Goal: Task Accomplishment & Management: Complete application form

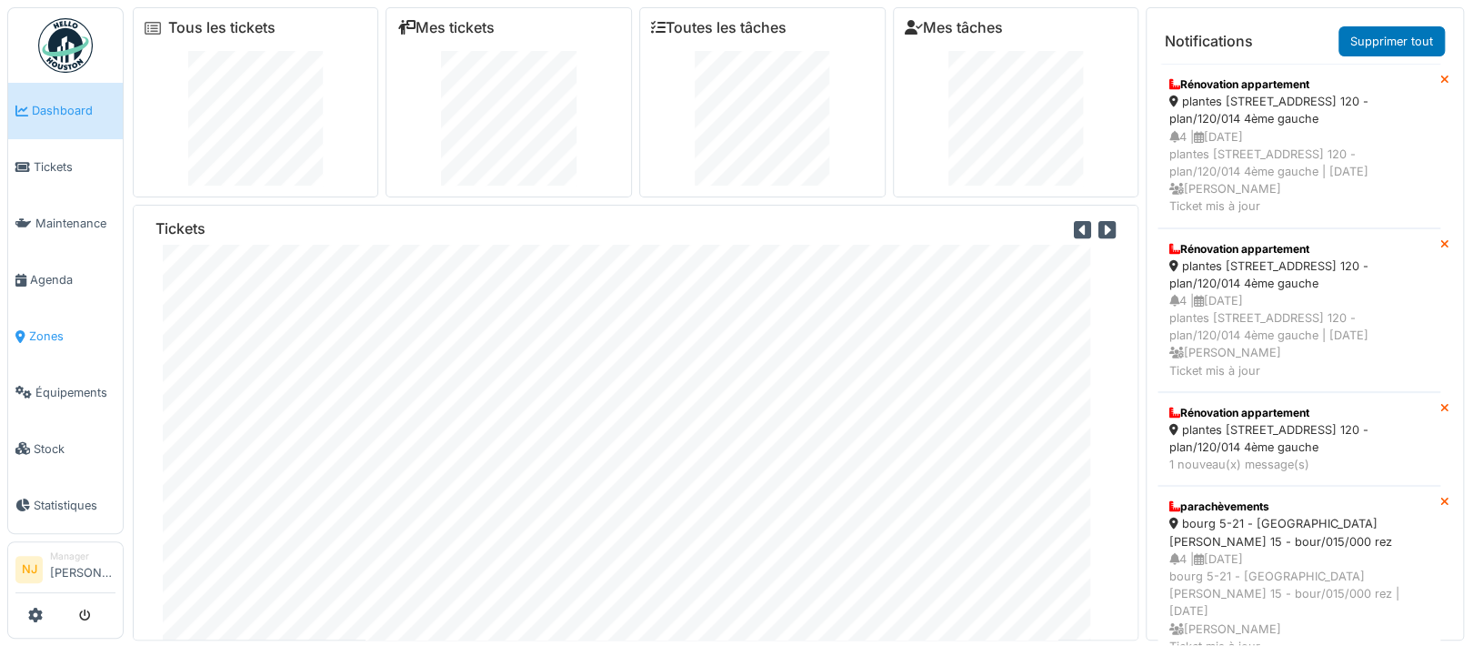
click at [47, 327] on span "Zones" at bounding box center [72, 335] width 86 height 17
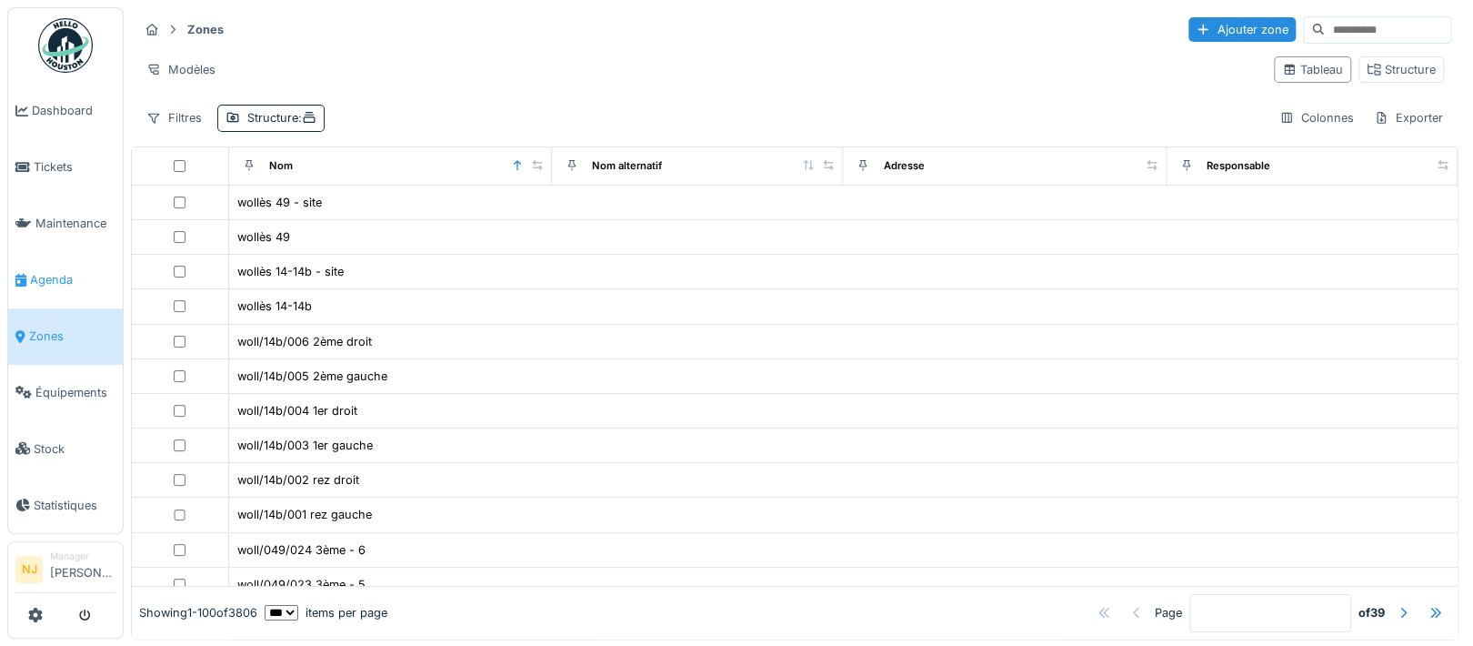
click at [62, 275] on span "Agenda" at bounding box center [72, 279] width 85 height 17
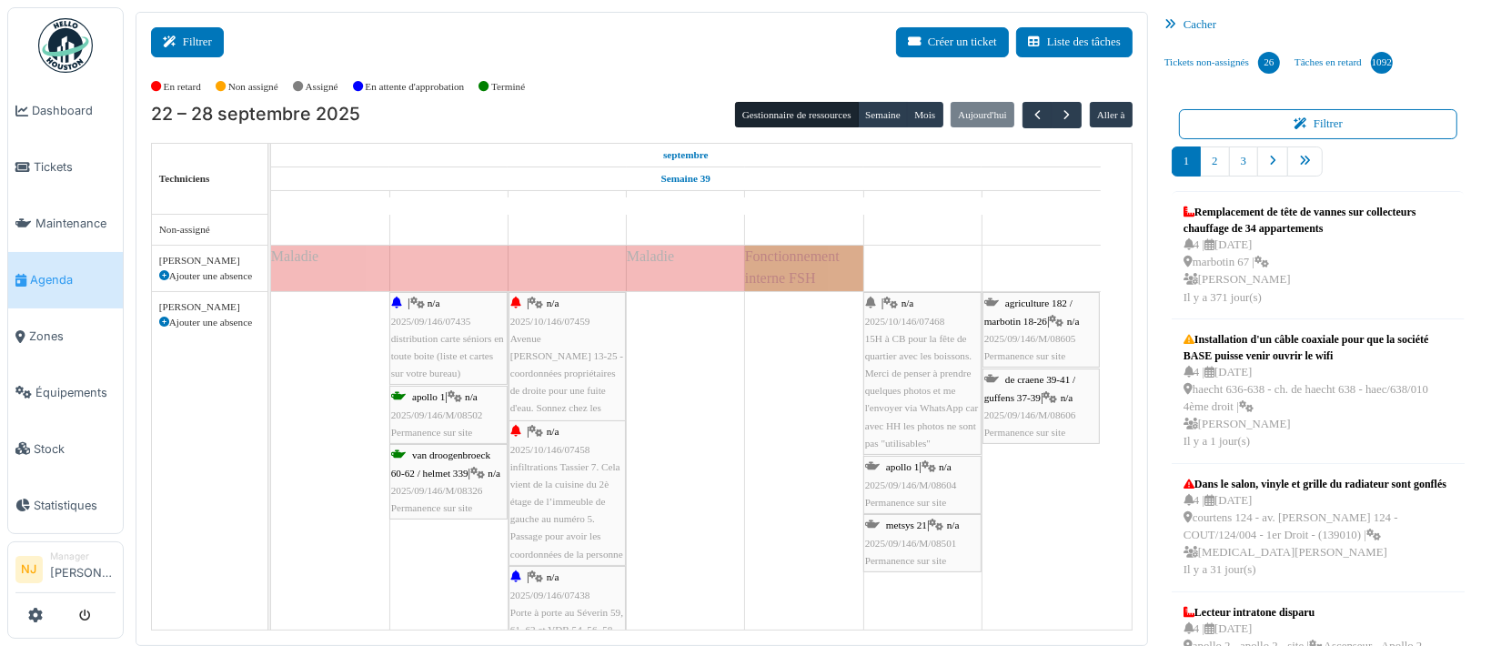
click at [185, 37] on button "Filtrer" at bounding box center [187, 42] width 73 height 30
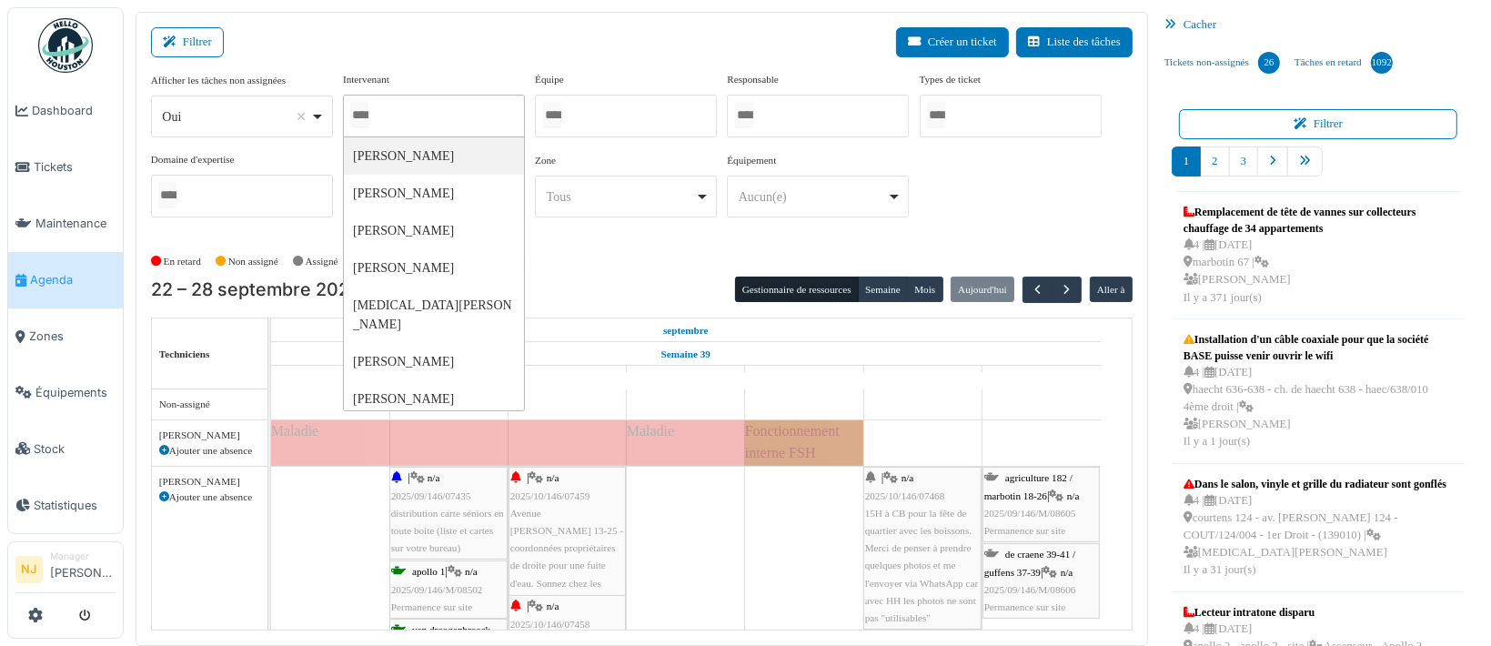
click at [368, 115] on input "Tous" at bounding box center [359, 115] width 18 height 26
type input "*******"
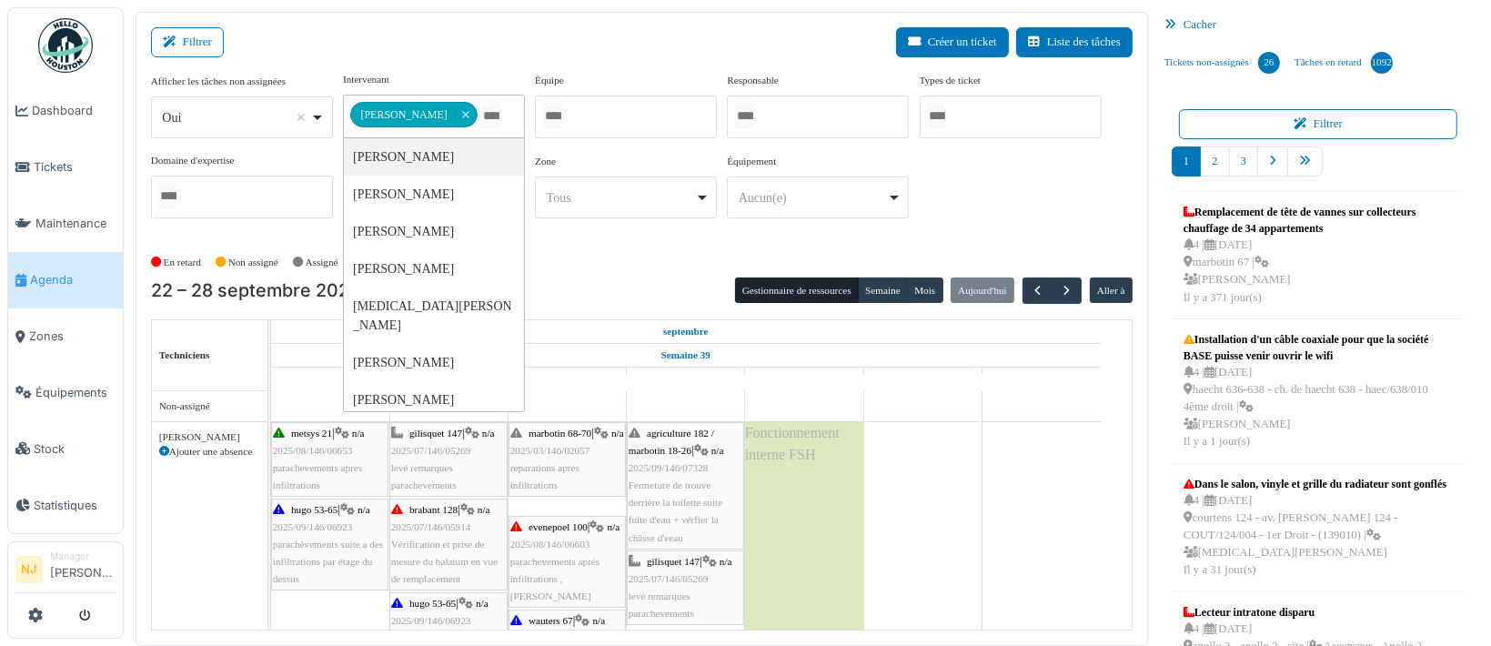
click at [447, 36] on div "Filtrer Créer un ticket Liste des tâches" at bounding box center [641, 49] width 981 height 45
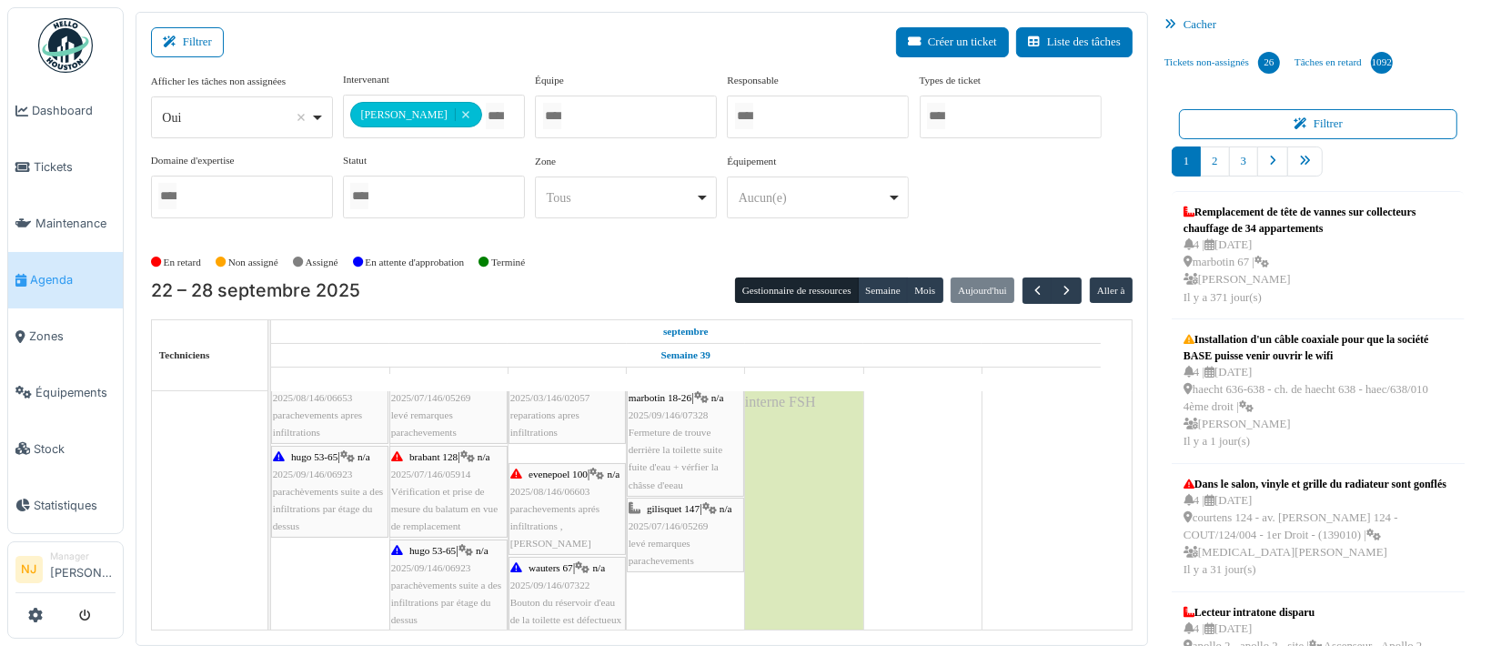
scroll to position [53, 0]
click at [661, 437] on div "agriculture 182 / marbotin 18-26 | n/a 2025/09/146/07328 Fermeture de trouve de…" at bounding box center [685, 433] width 114 height 122
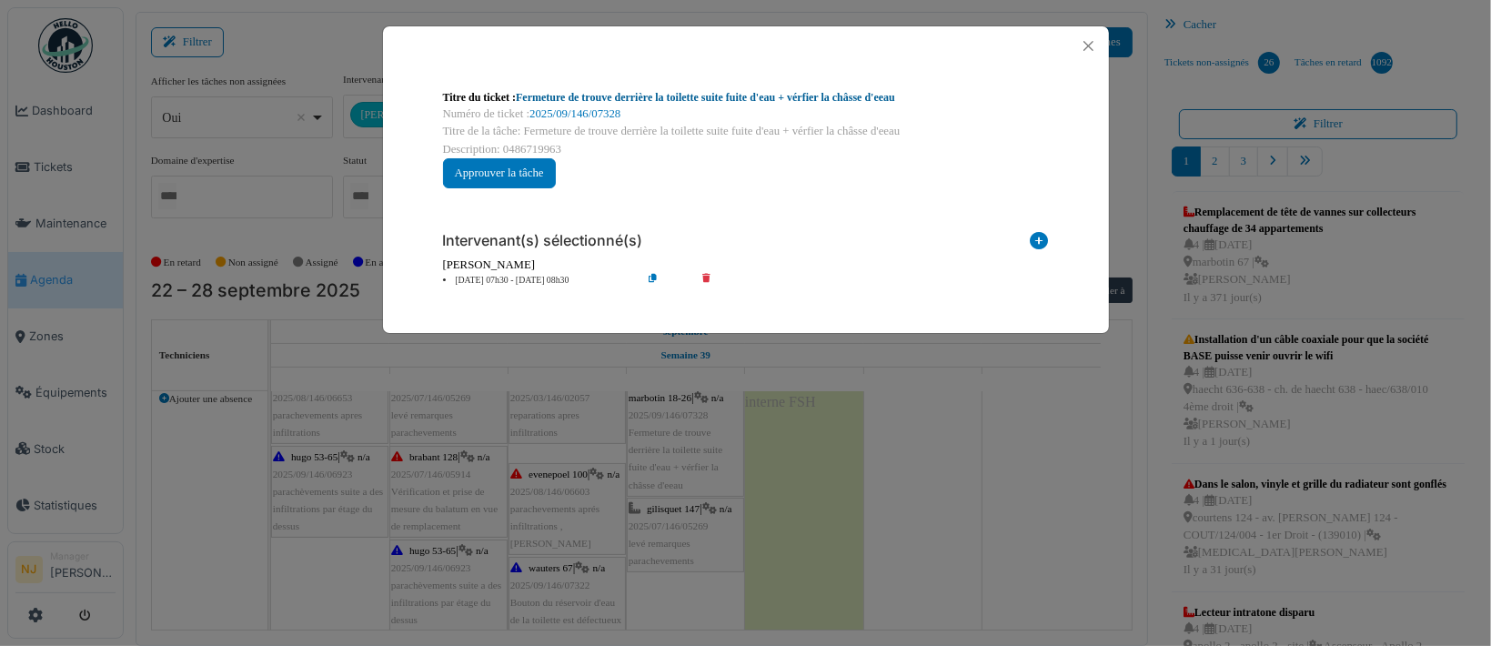
click at [566, 97] on link "Fermeture de trouve derrière la toilette suite fuite d'eau + vérfier la châsse …" at bounding box center [705, 97] width 379 height 13
click at [1079, 46] on button "Close" at bounding box center [1088, 46] width 25 height 25
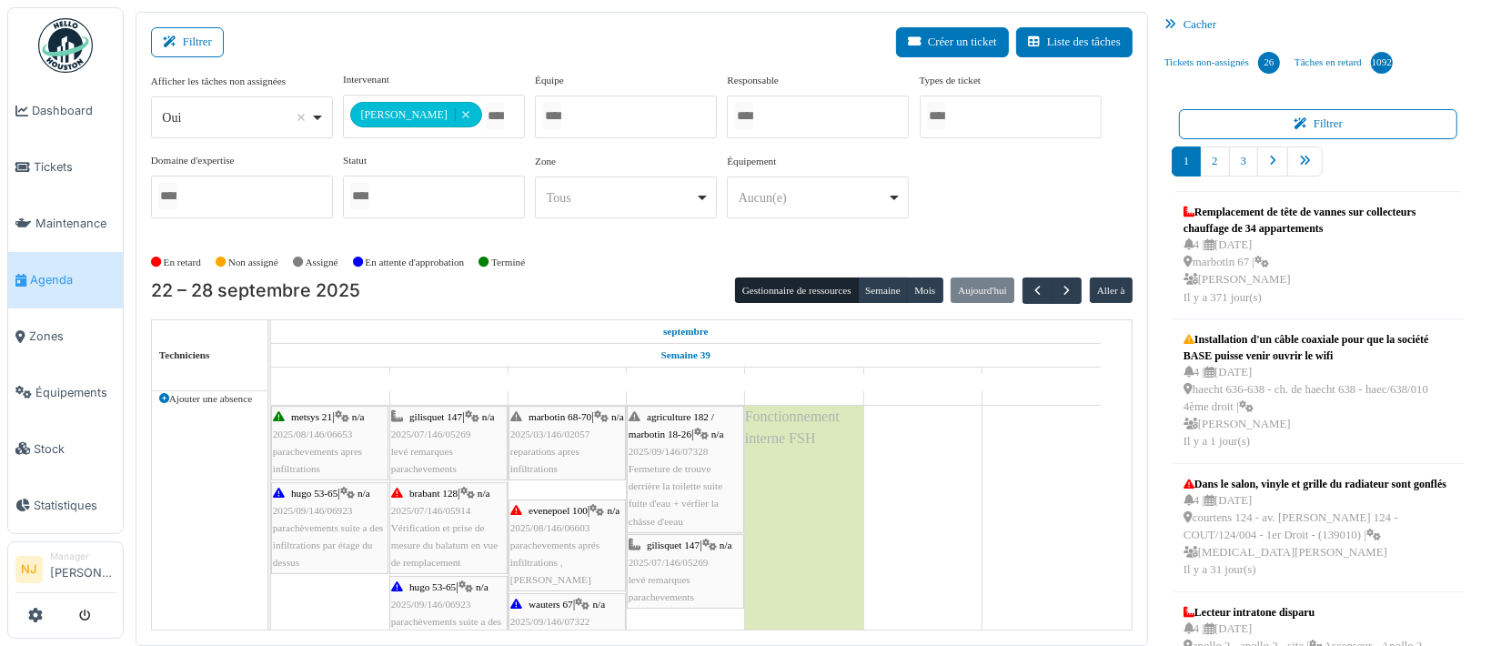
scroll to position [0, 0]
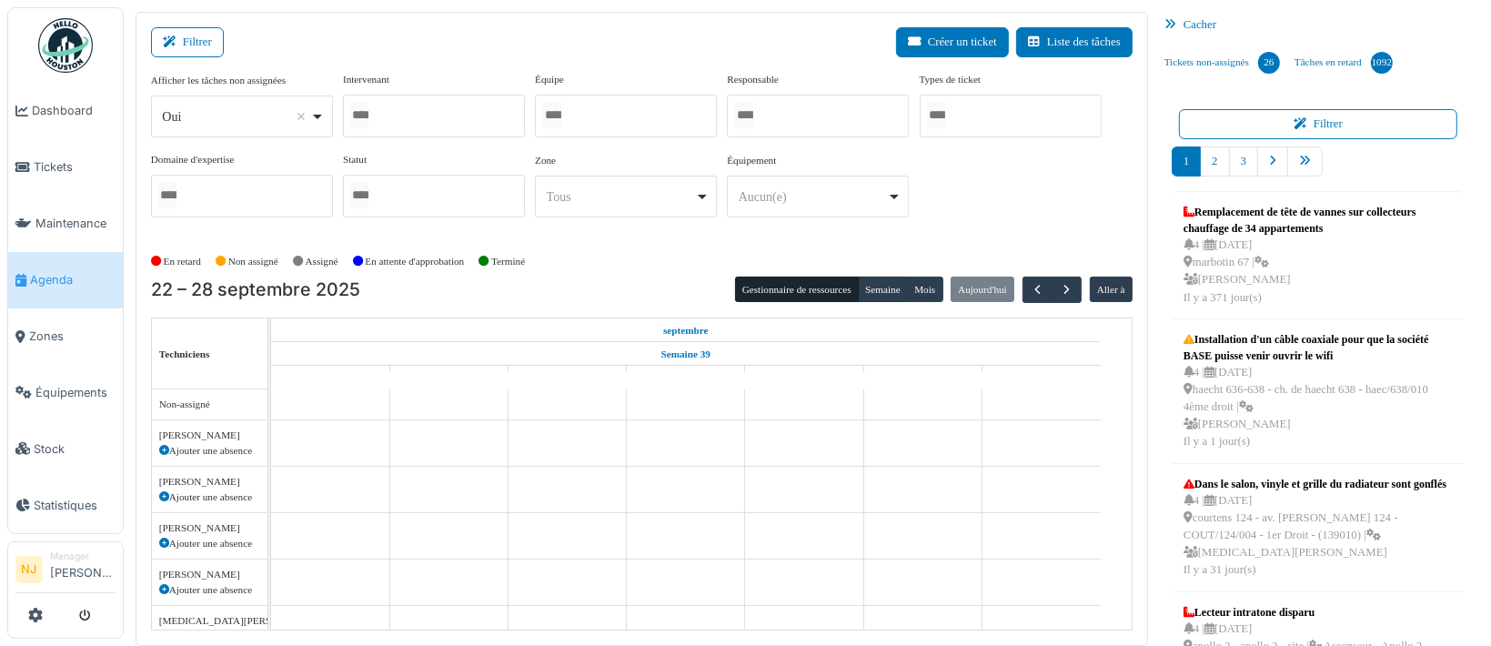
click at [577, 115] on div at bounding box center [626, 116] width 182 height 43
click at [469, 34] on div "Filtrer Créer un ticket Liste des tâches" at bounding box center [641, 49] width 981 height 45
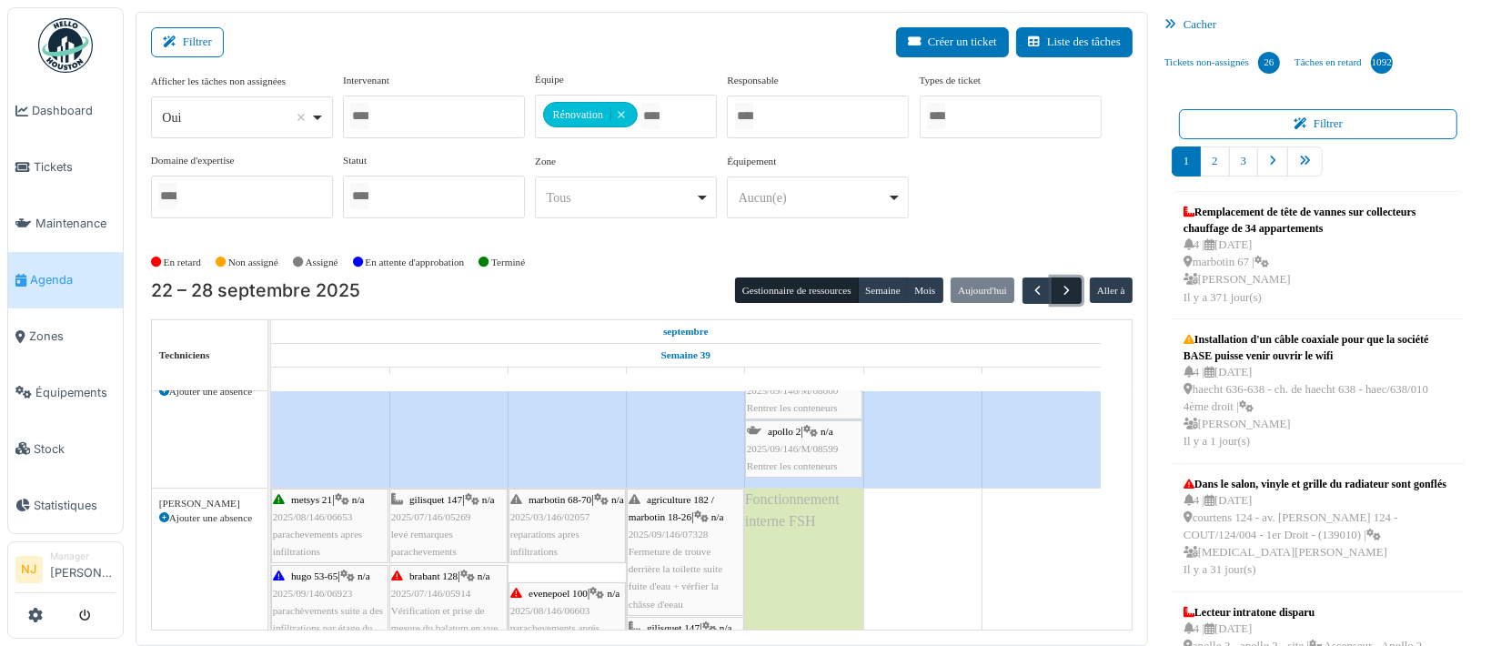
click at [1059, 283] on span "button" at bounding box center [1066, 290] width 15 height 15
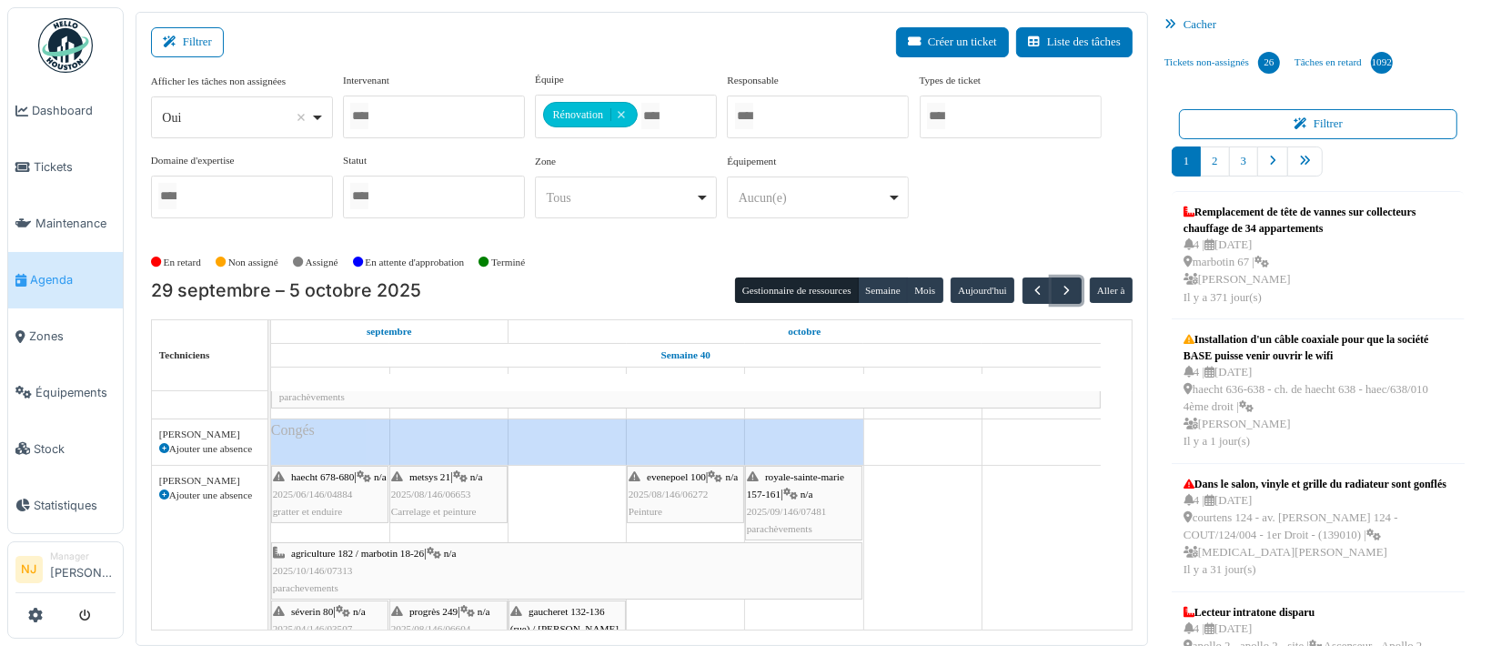
click at [378, 555] on span "agriculture 182 / marbotin 18-26" at bounding box center [357, 552] width 133 height 11
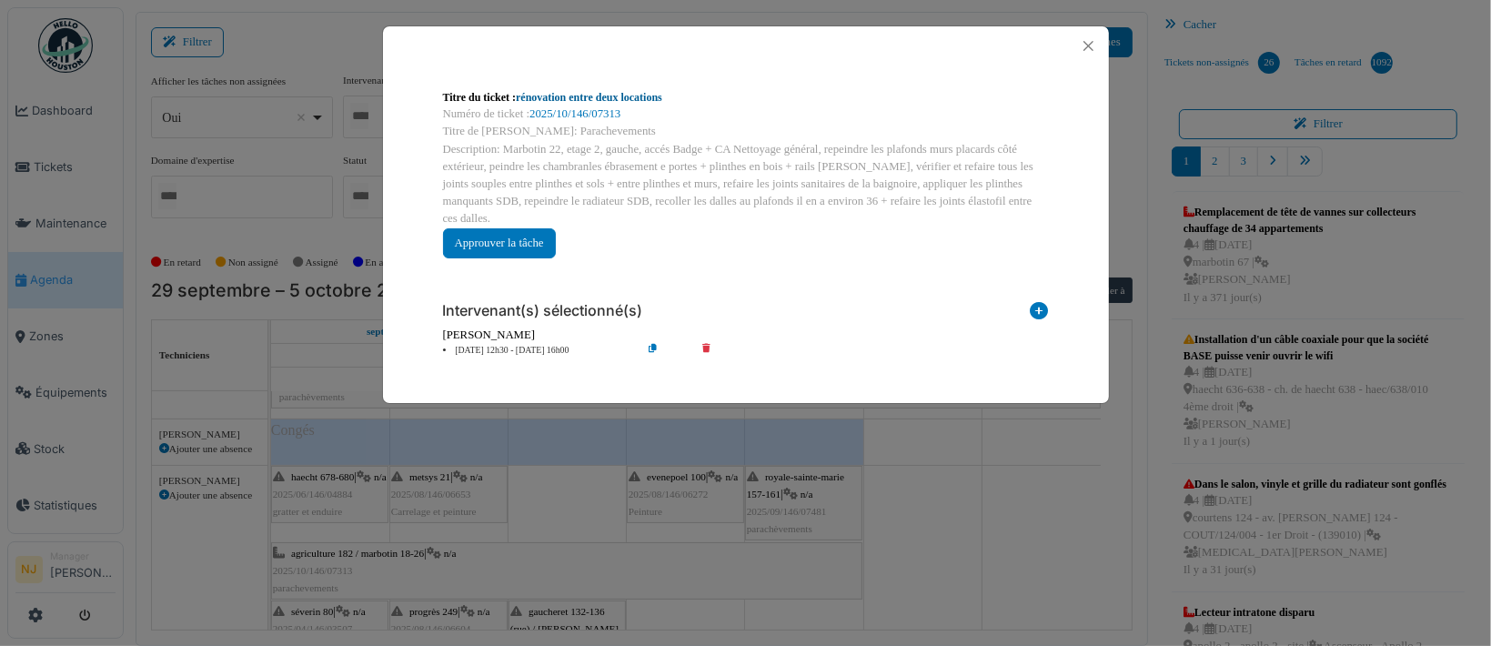
click at [592, 93] on link "rénovation entre deux locations" at bounding box center [589, 97] width 146 height 13
click at [1088, 42] on button "Close" at bounding box center [1088, 46] width 25 height 25
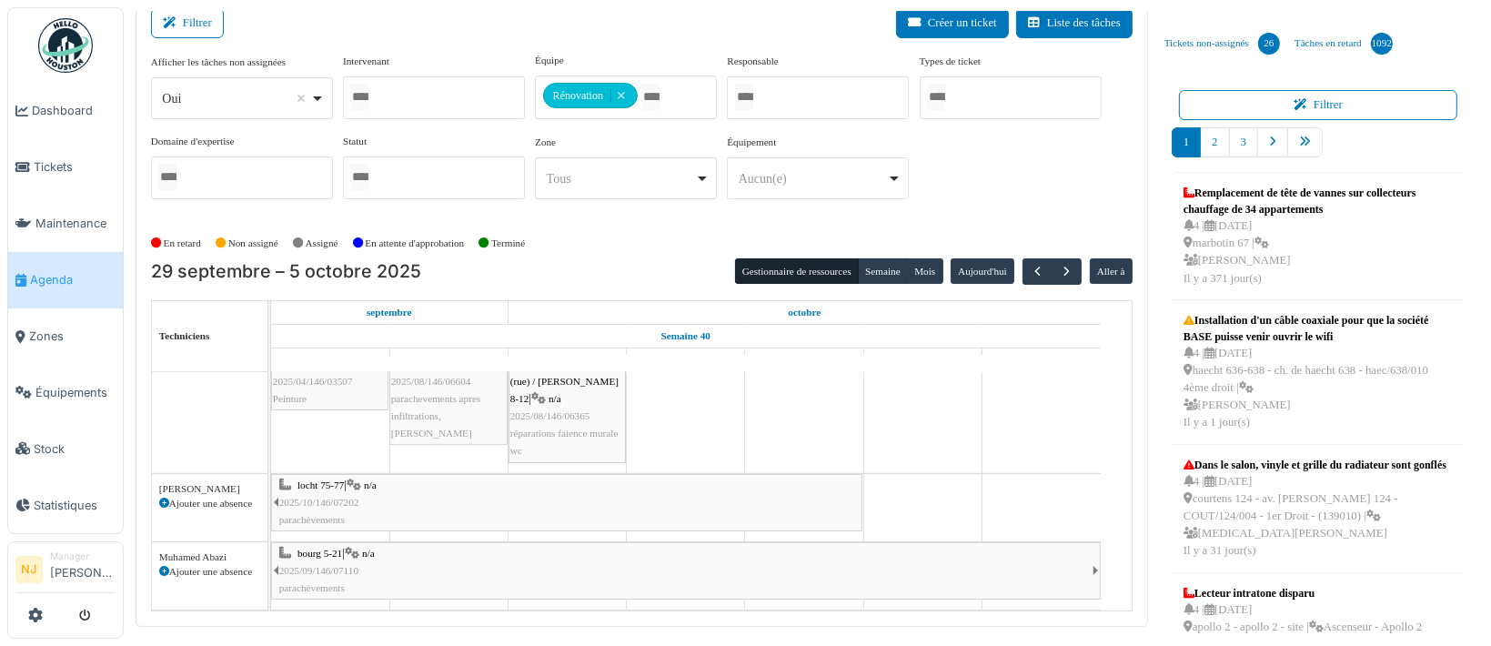
scroll to position [22, 0]
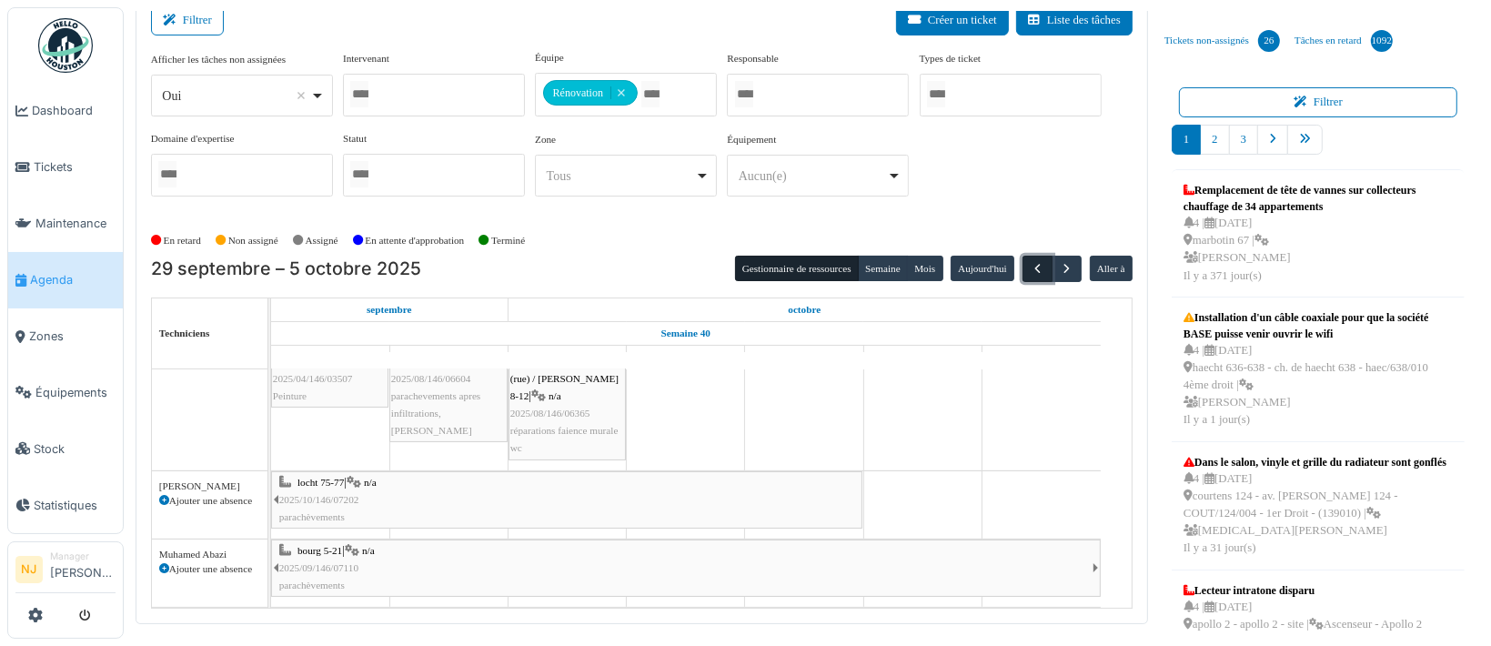
click at [1029, 264] on span "button" at bounding box center [1036, 268] width 15 height 15
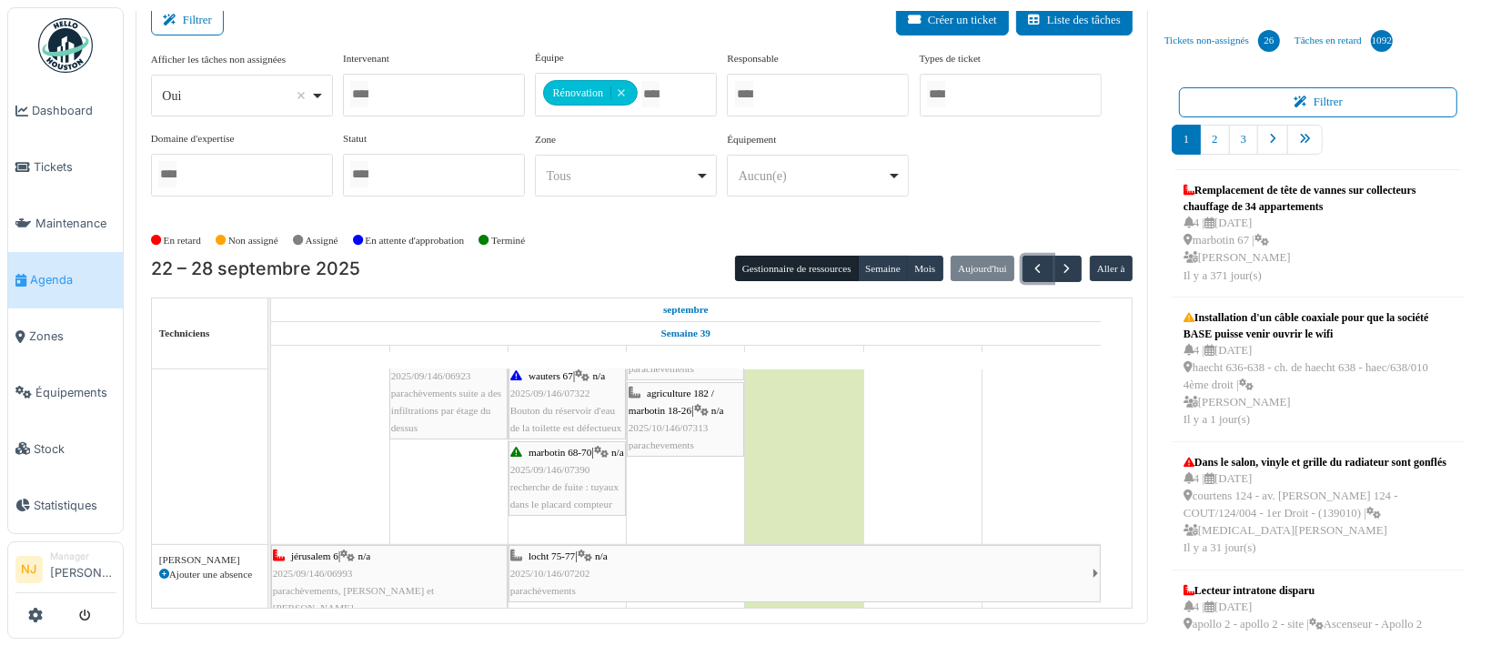
scroll to position [618, 0]
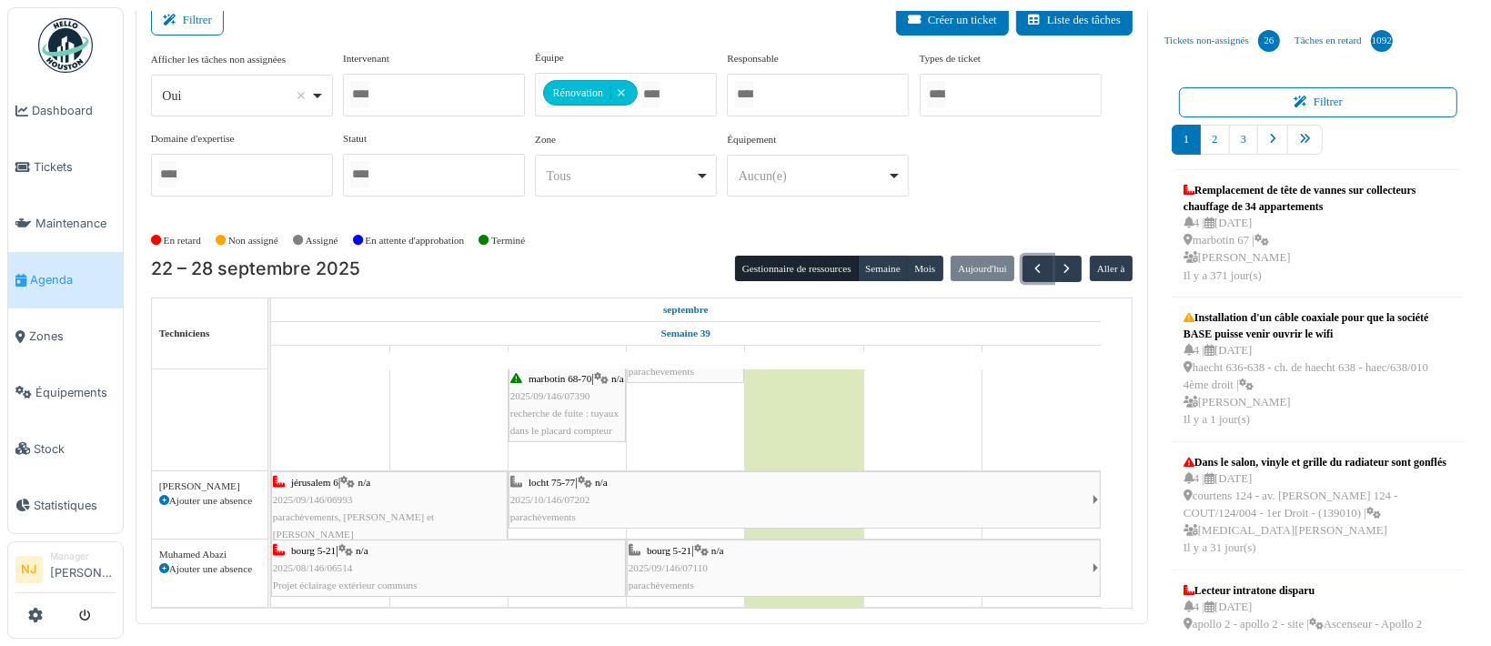
click at [561, 474] on div "locht 75-77 | n/a 2025/10/146/07202 parachèvements" at bounding box center [801, 500] width 582 height 53
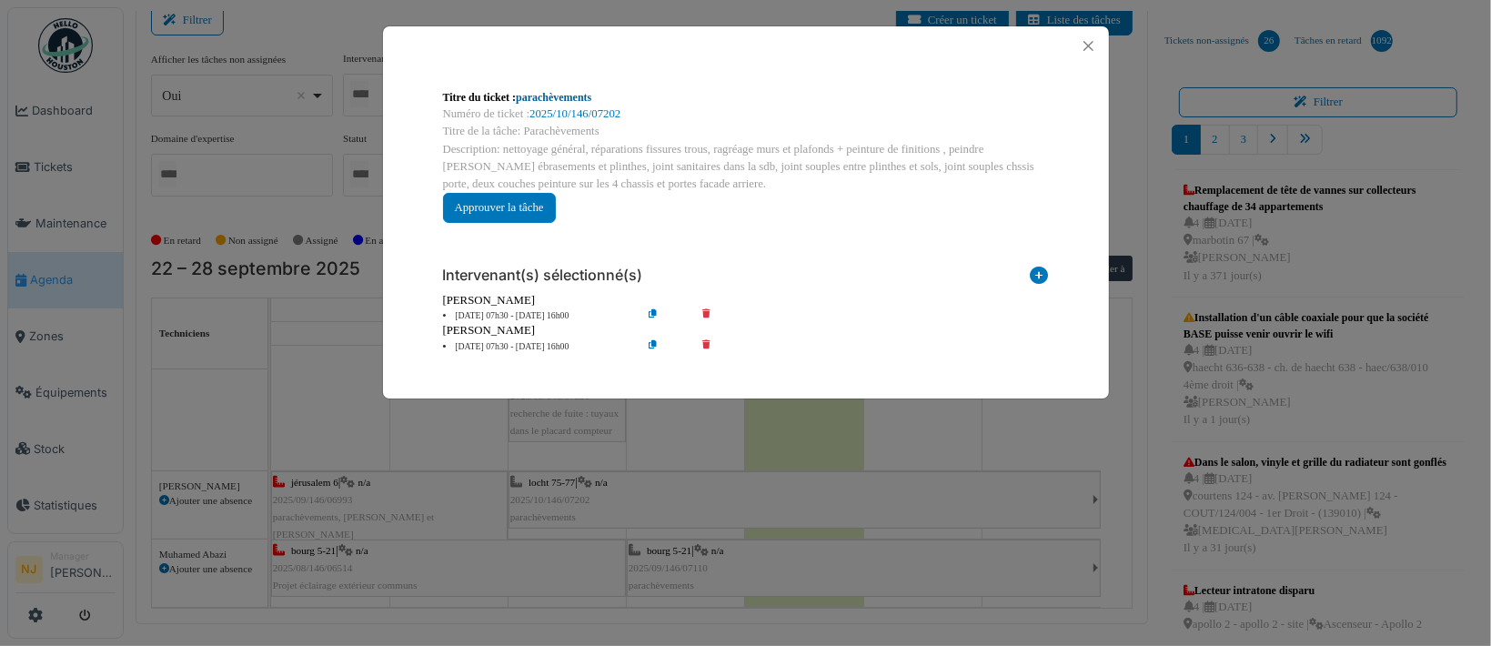
click at [522, 95] on link "parachèvements" at bounding box center [553, 97] width 75 height 13
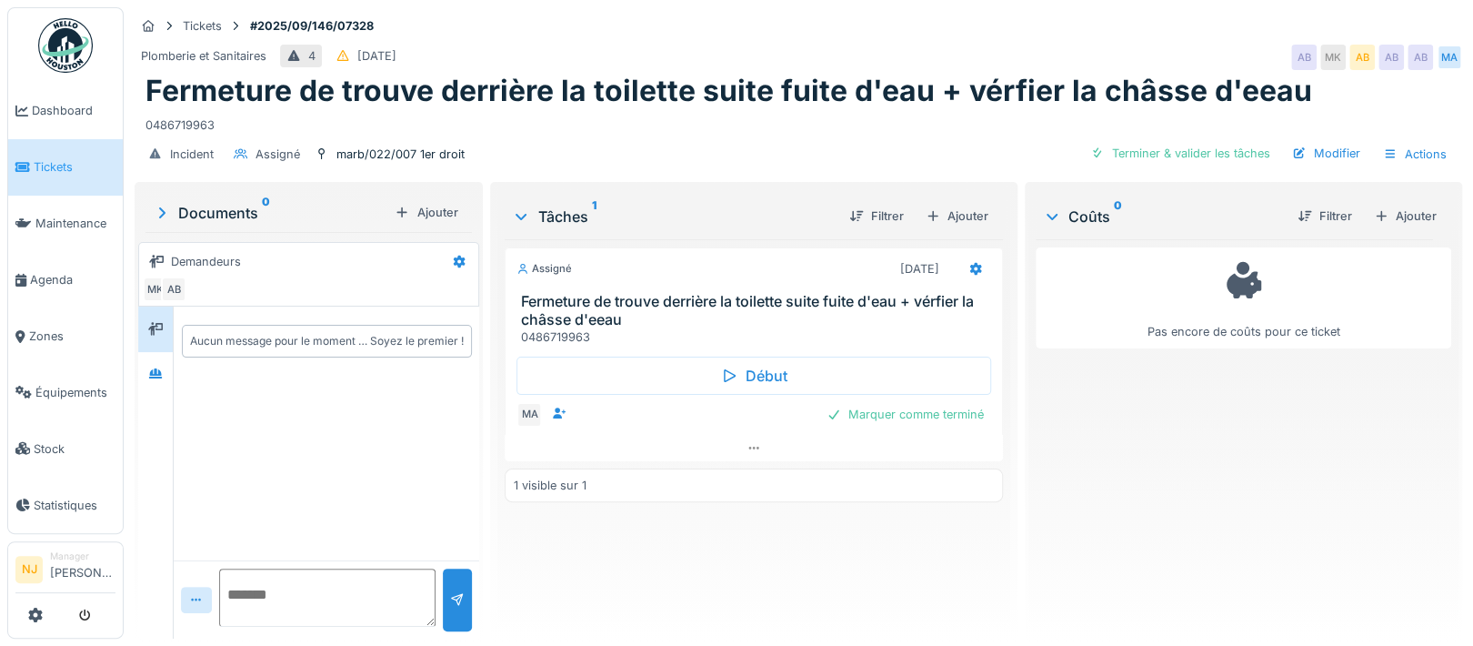
scroll to position [17, 0]
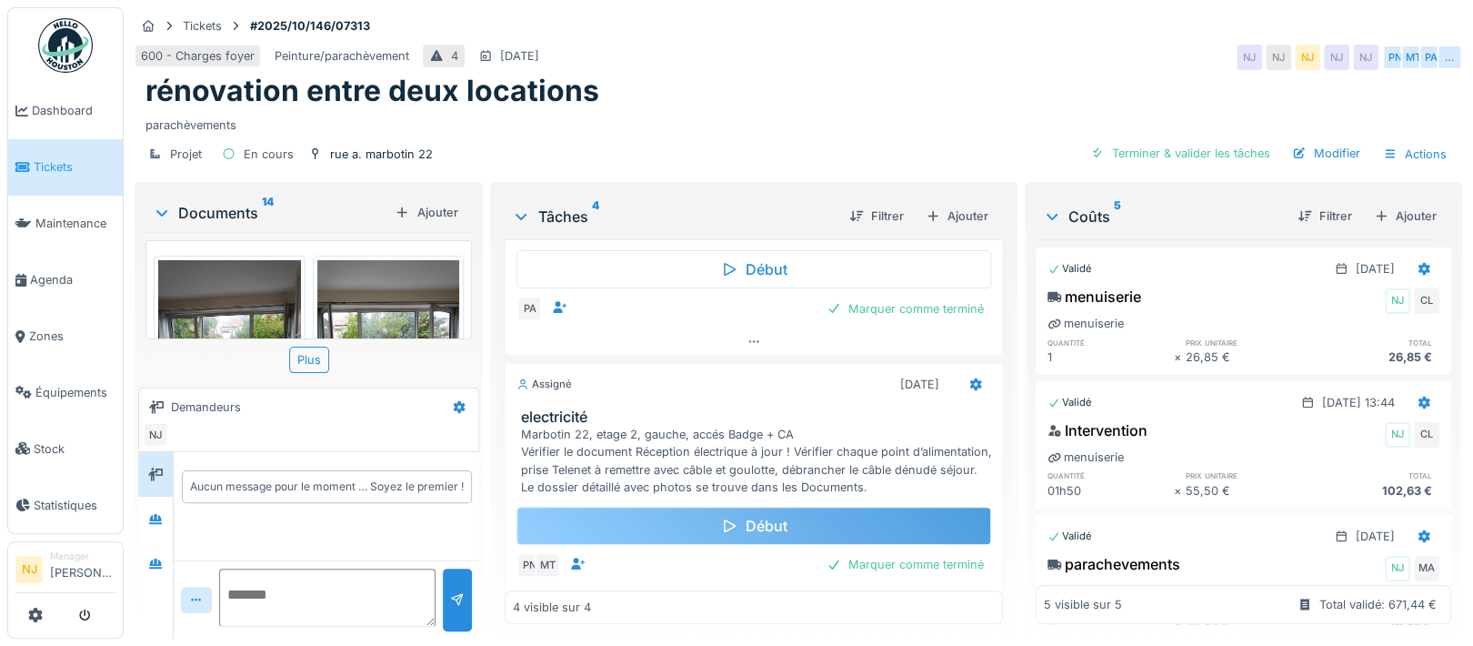
scroll to position [849, 0]
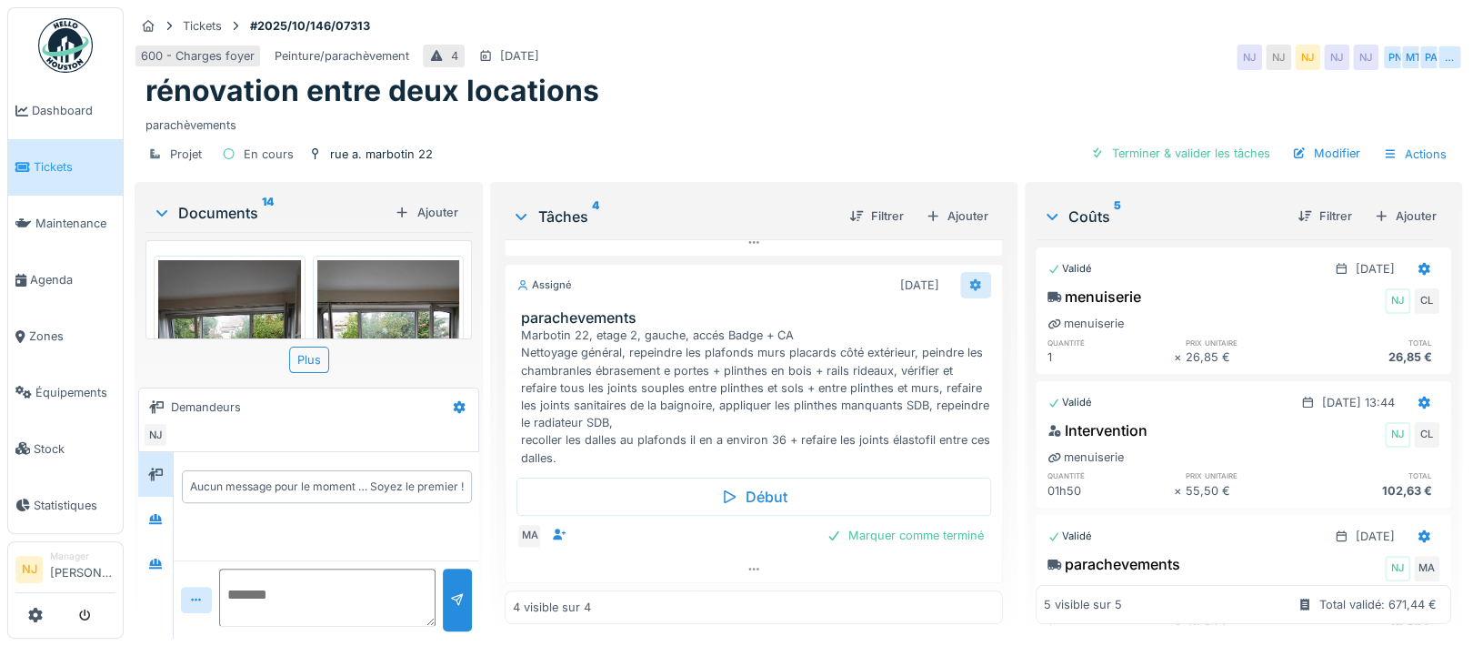
click at [969, 290] on icon at bounding box center [976, 285] width 15 height 12
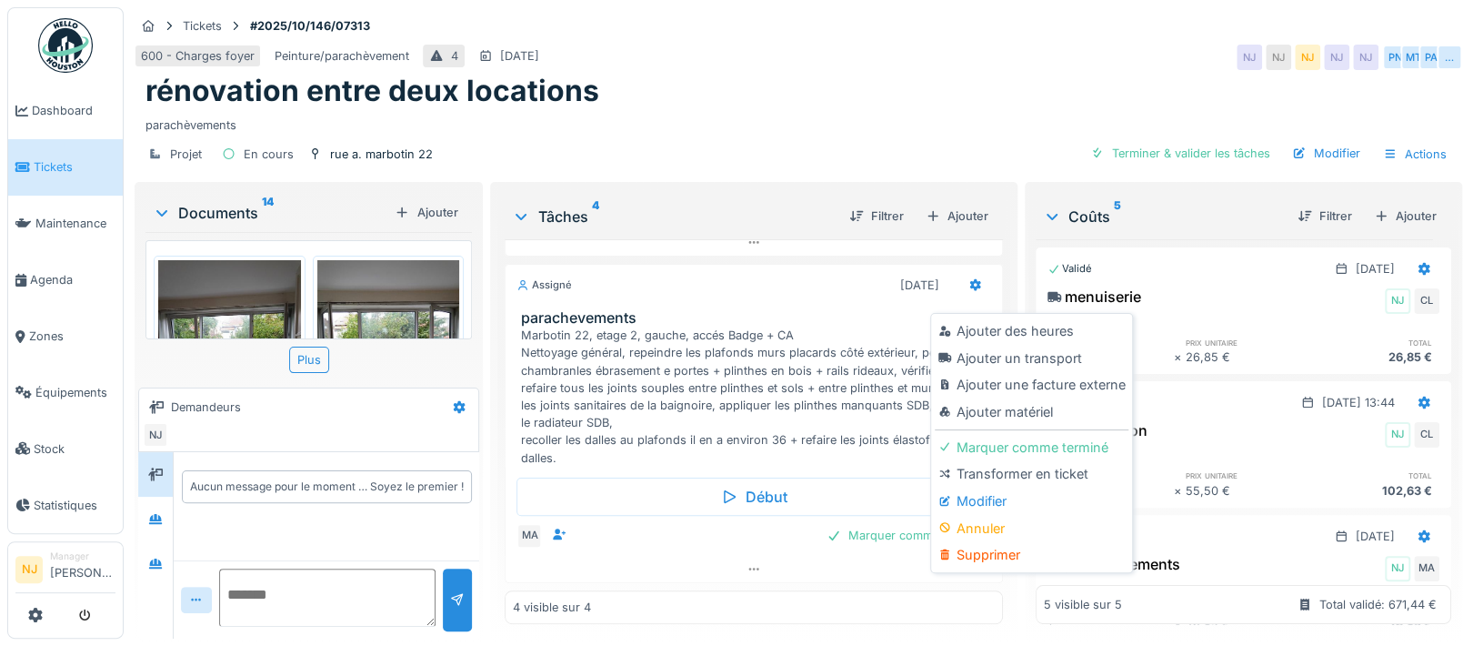
click at [975, 497] on div "Modifier" at bounding box center [1032, 500] width 194 height 27
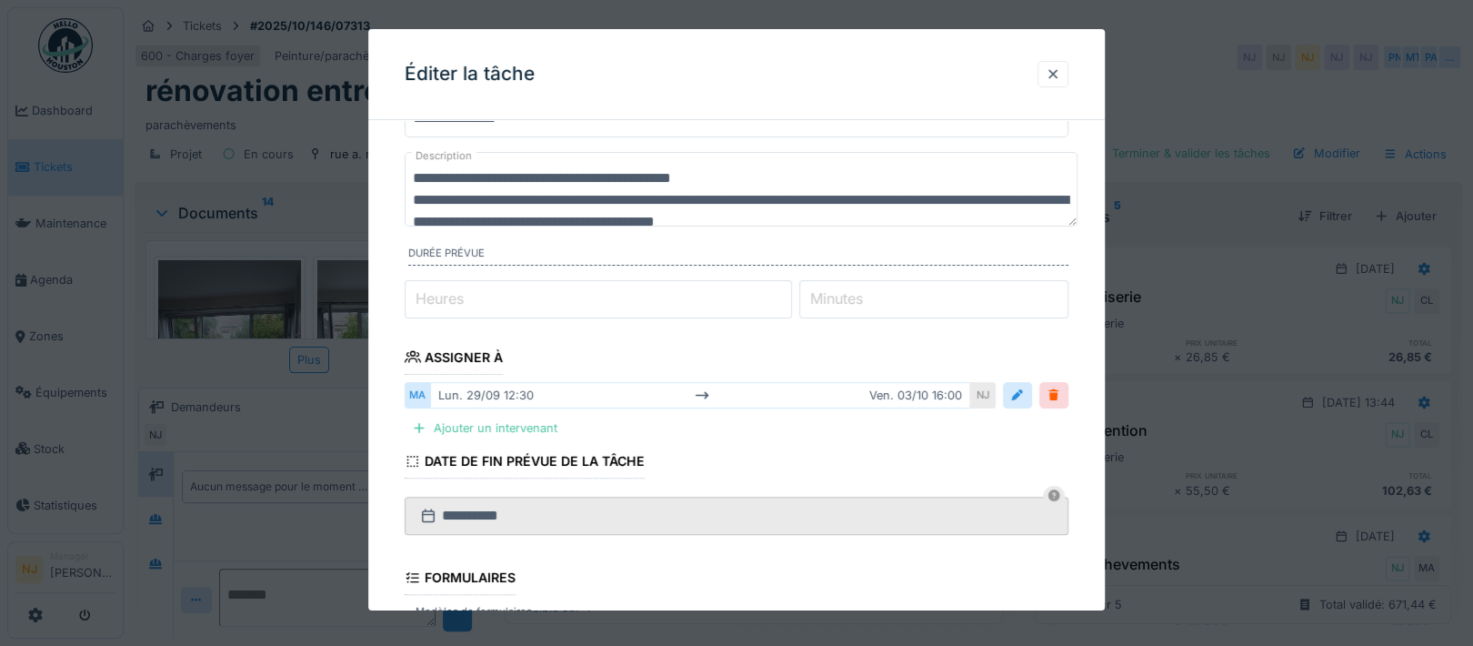
scroll to position [121, 0]
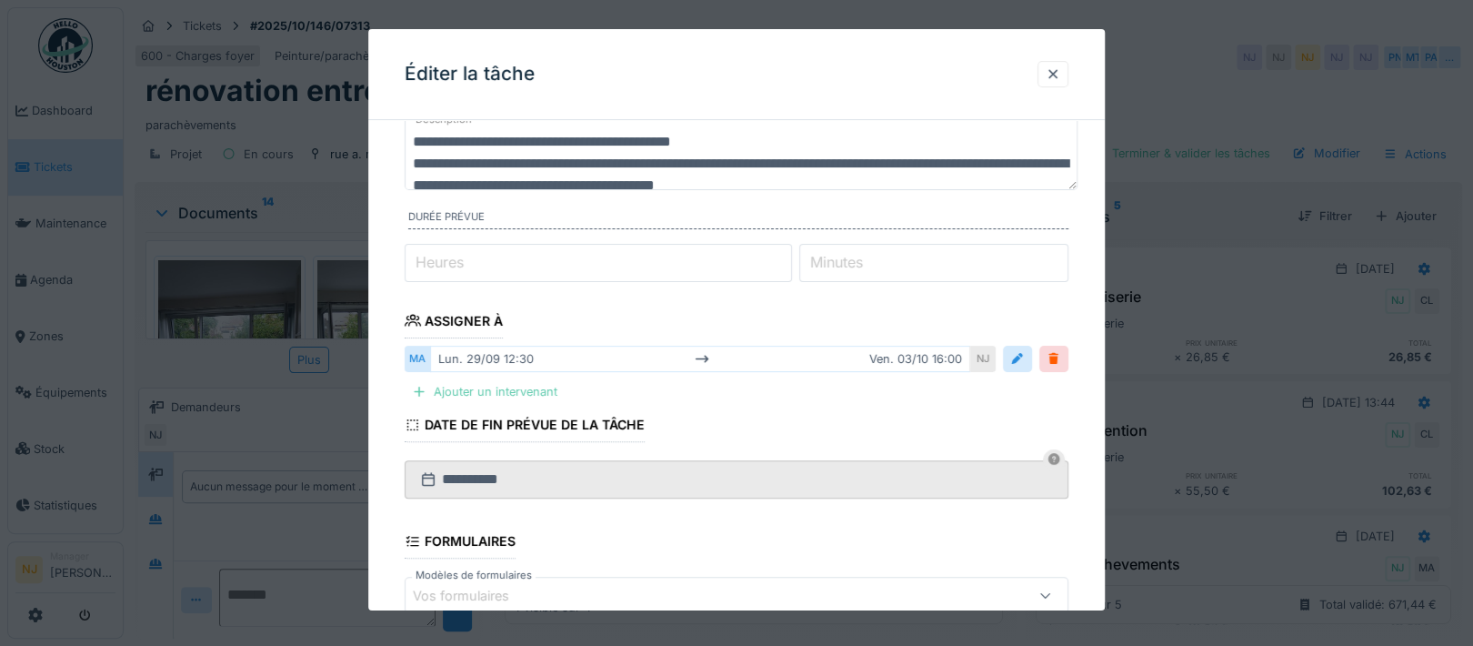
click at [460, 391] on div "Ajouter un intervenant" at bounding box center [485, 391] width 160 height 25
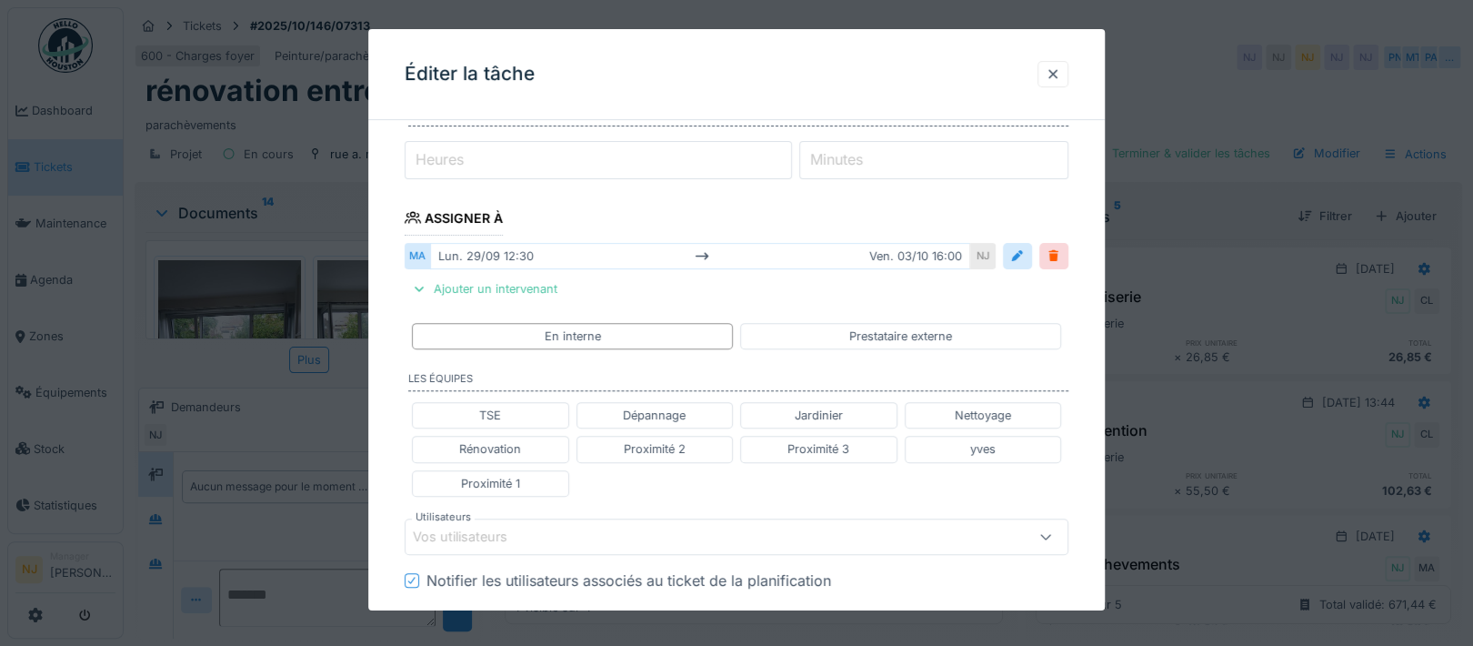
scroll to position [364, 0]
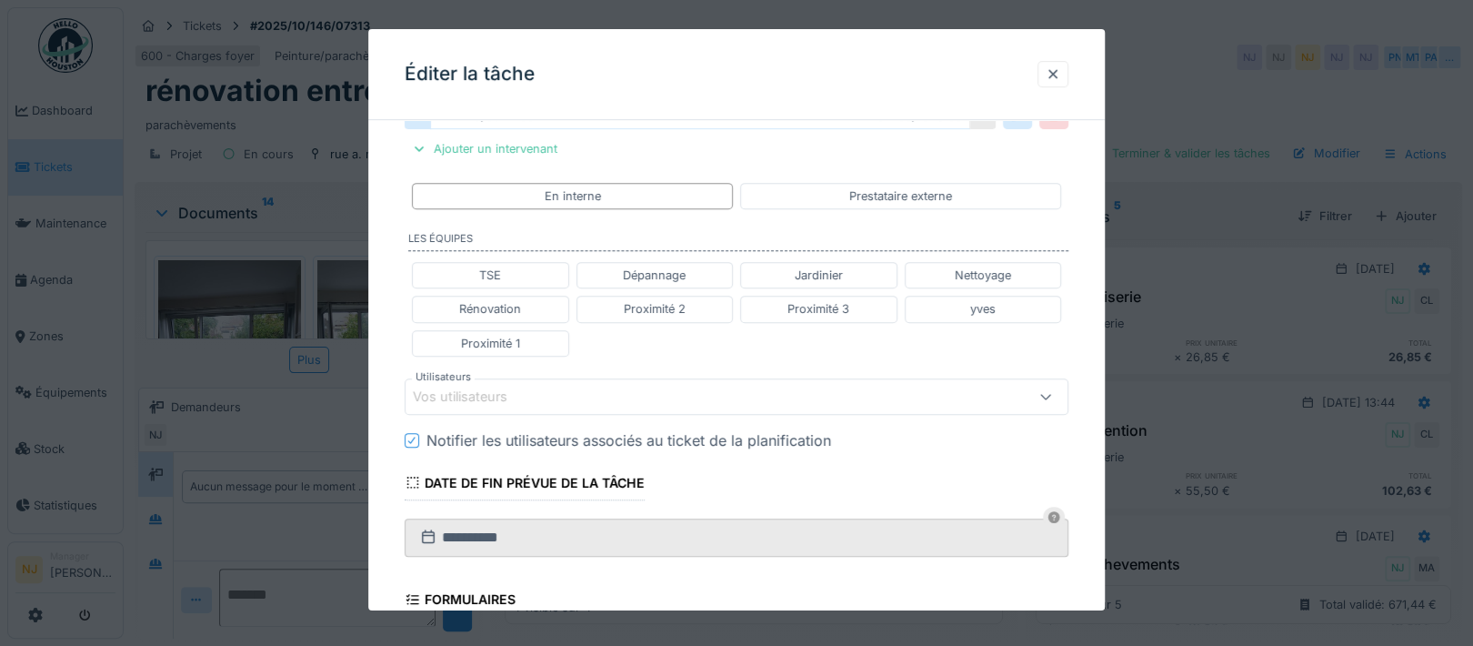
click at [509, 391] on div "Vos utilisateurs" at bounding box center [473, 397] width 120 height 20
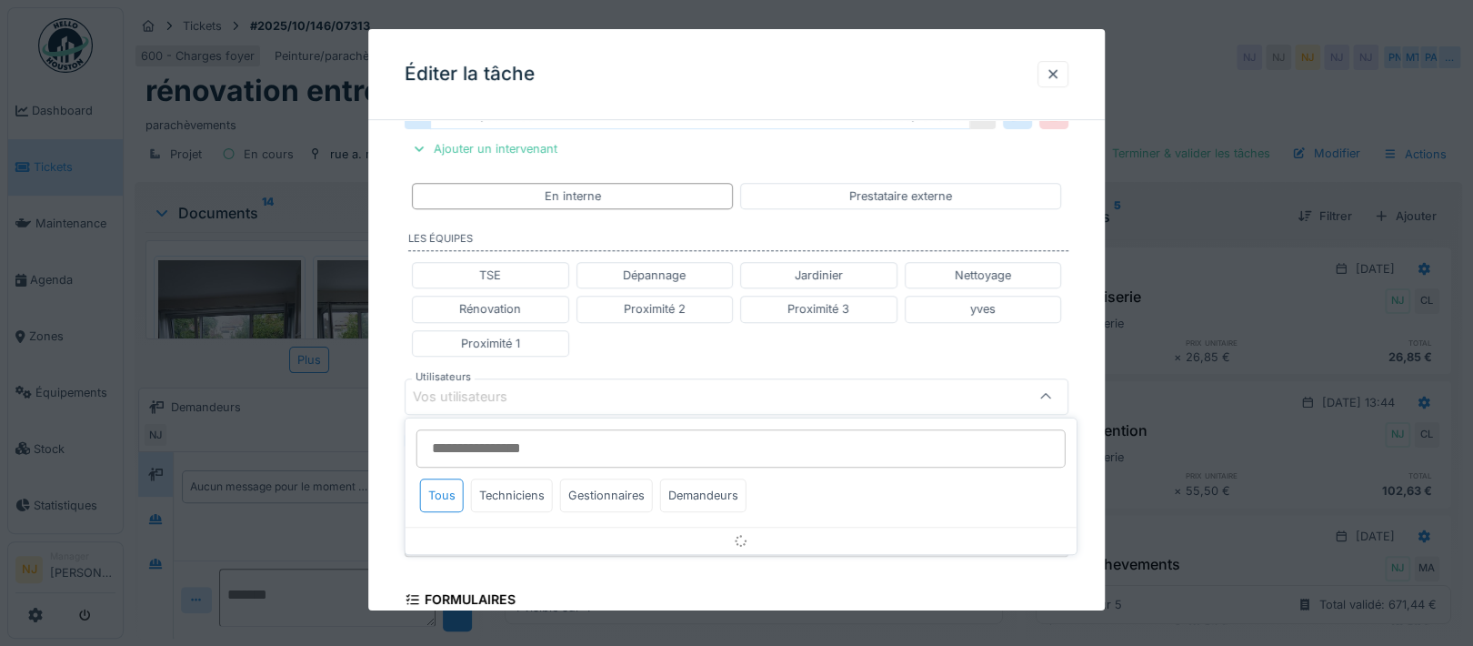
scroll to position [438, 0]
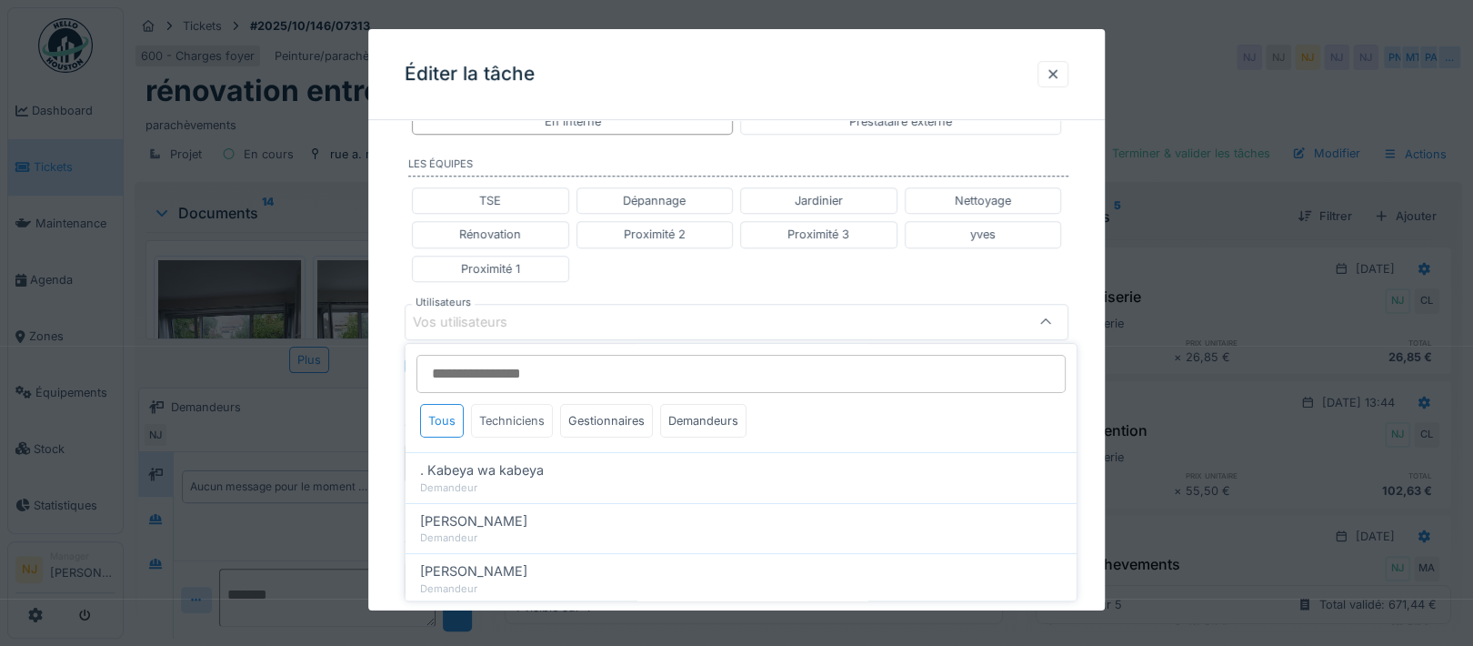
click at [533, 415] on div "Techniciens" at bounding box center [512, 421] width 82 height 34
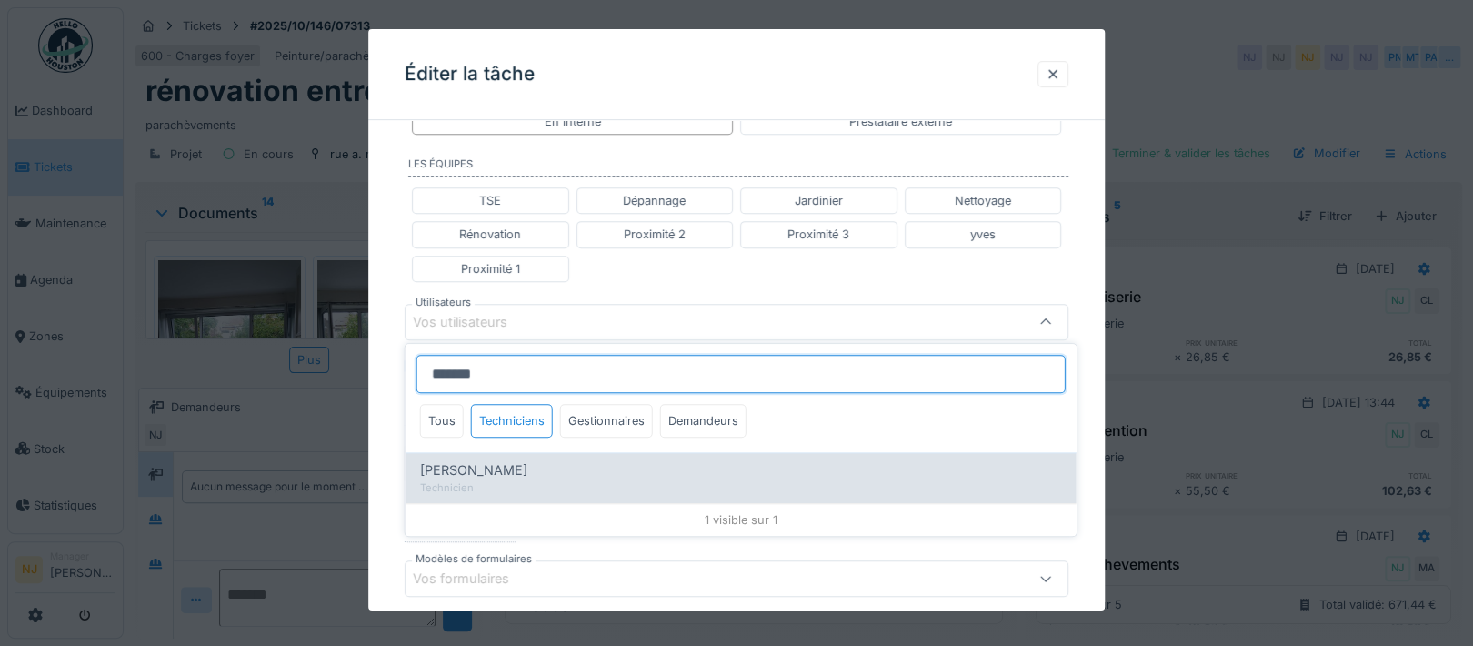
type input "*******"
click at [467, 470] on span "Mahfoud Assajeri" at bounding box center [473, 470] width 107 height 20
type input "****"
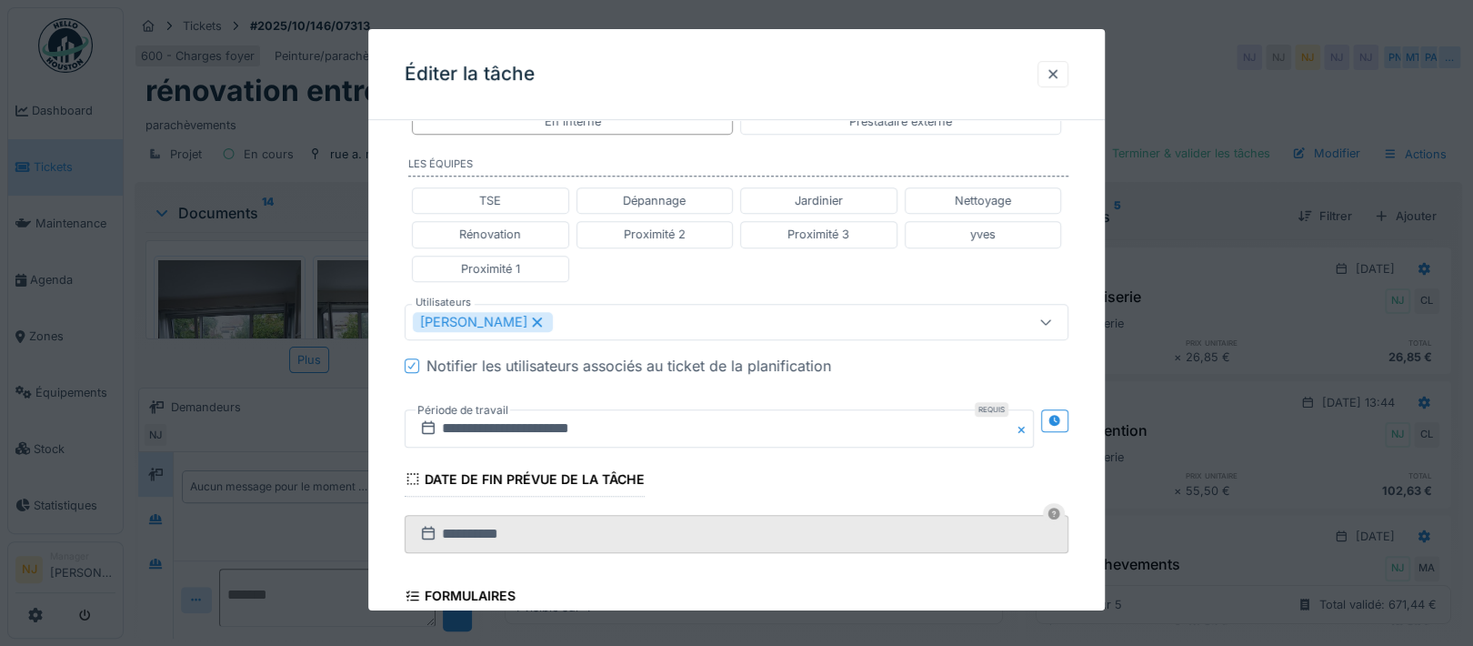
click at [388, 444] on div "**********" at bounding box center [736, 296] width 737 height 1200
click at [1061, 417] on icon at bounding box center [1055, 421] width 12 height 12
click at [522, 433] on input "**********" at bounding box center [556, 428] width 302 height 38
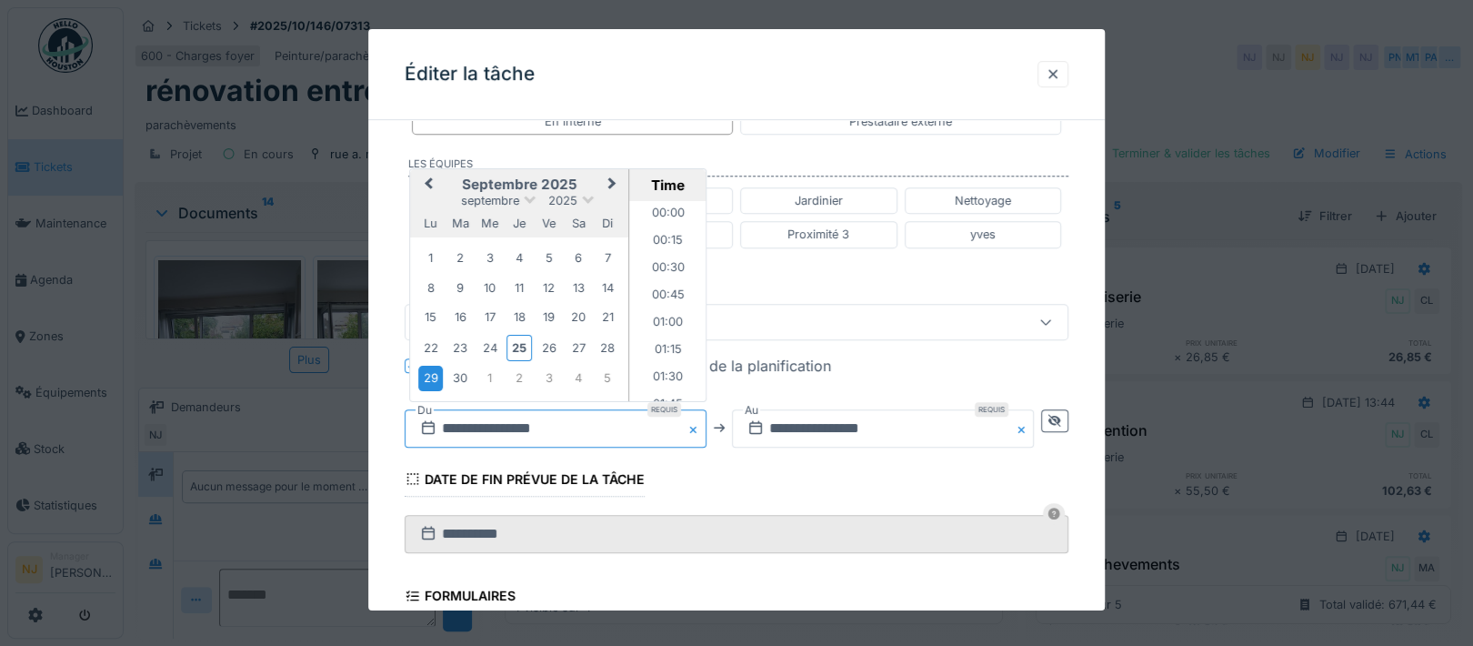
scroll to position [1277, 0]
click at [520, 339] on div "25" at bounding box center [519, 348] width 25 height 26
click at [656, 291] on li "12:30" at bounding box center [667, 301] width 77 height 27
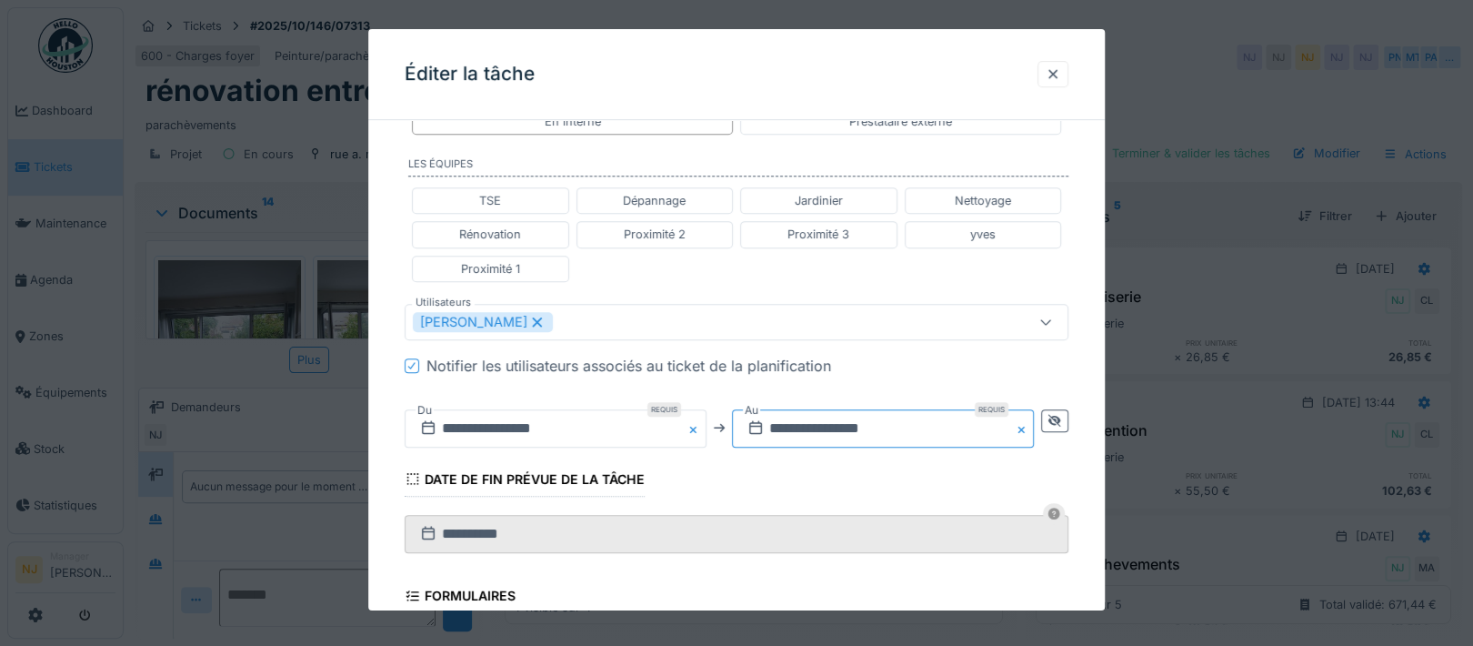
click at [814, 426] on input "**********" at bounding box center [883, 428] width 302 height 38
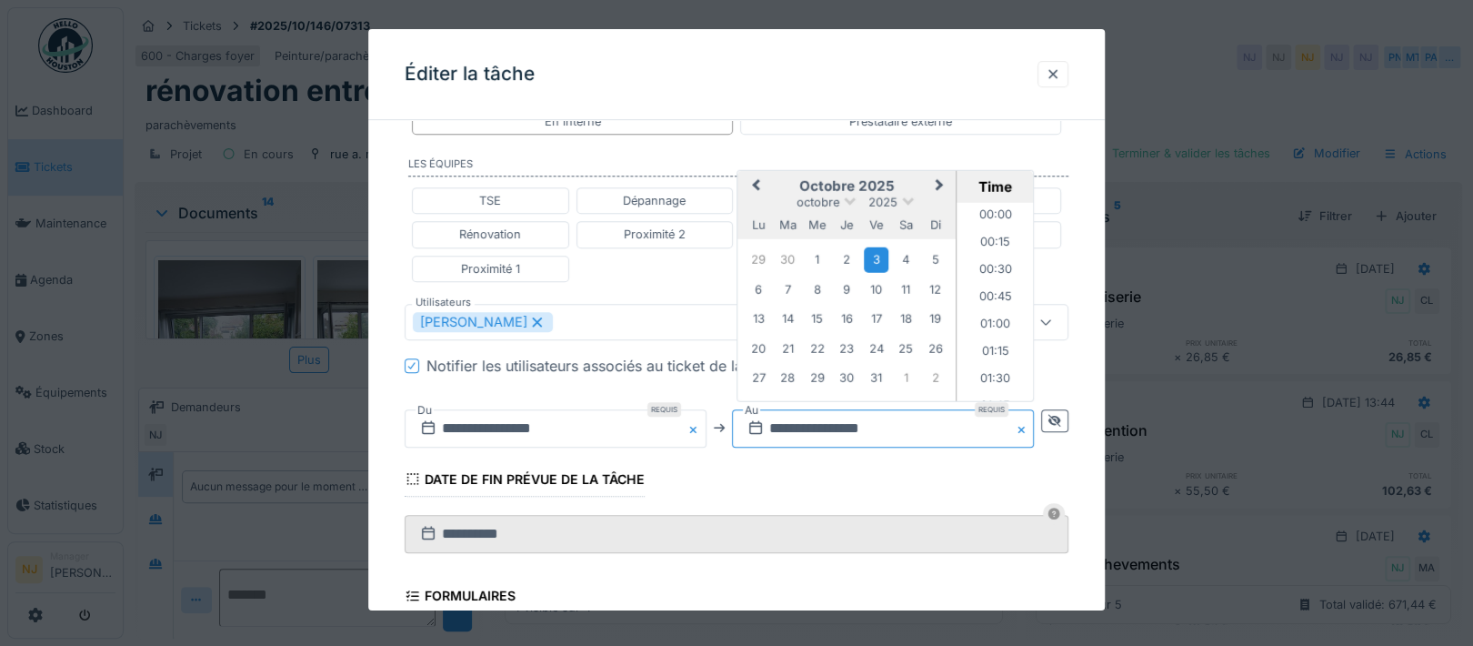
scroll to position [1661, 0]
click at [757, 181] on span "Previous Month" at bounding box center [757, 186] width 0 height 22
click at [849, 343] on div "25" at bounding box center [847, 348] width 25 height 26
click at [999, 294] on li "16:00" at bounding box center [996, 299] width 77 height 27
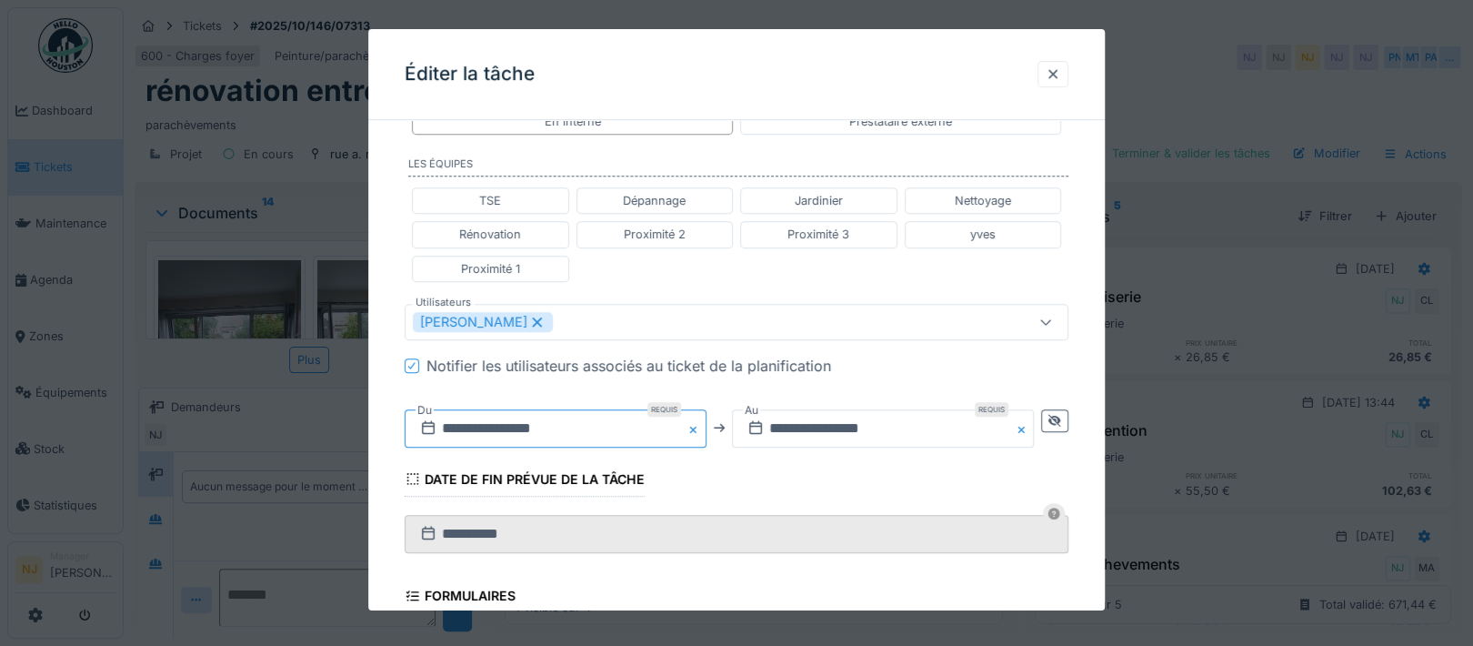
click at [537, 417] on input "**********" at bounding box center [556, 428] width 302 height 38
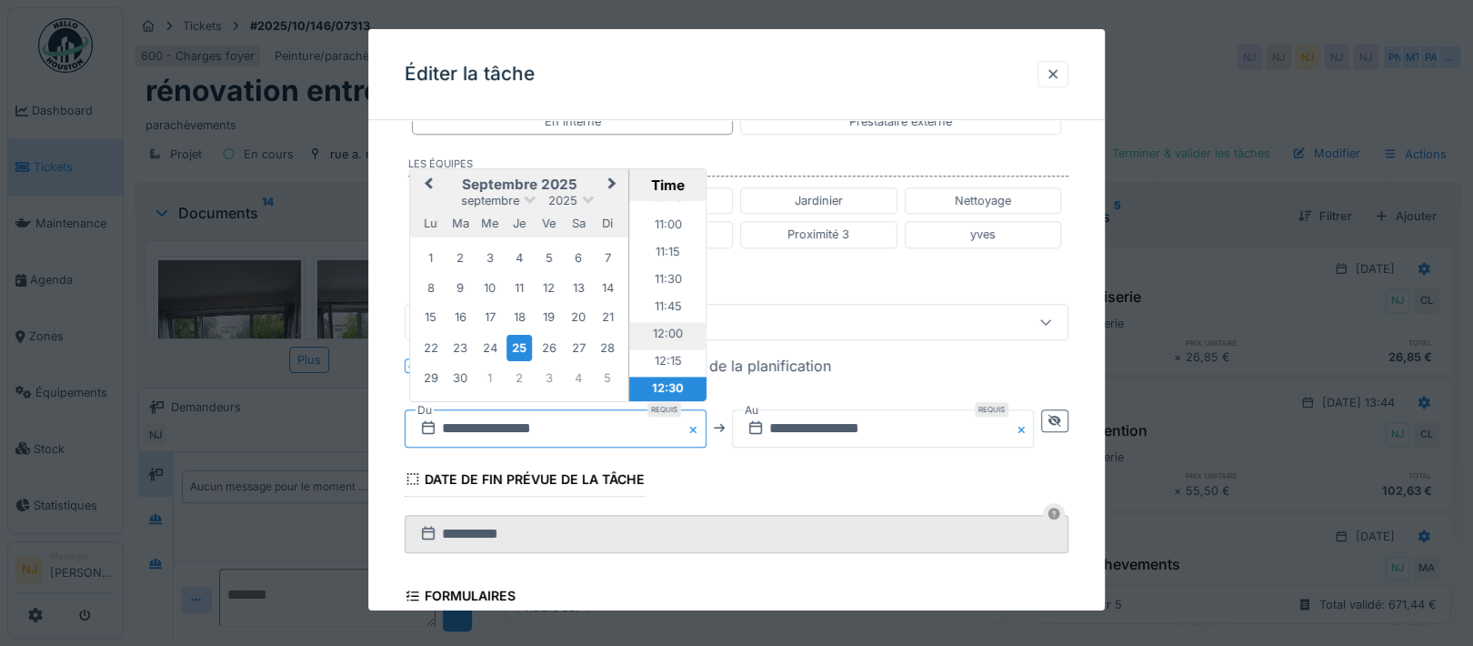
scroll to position [1156, 0]
click at [661, 251] on li "11:00" at bounding box center [667, 259] width 77 height 27
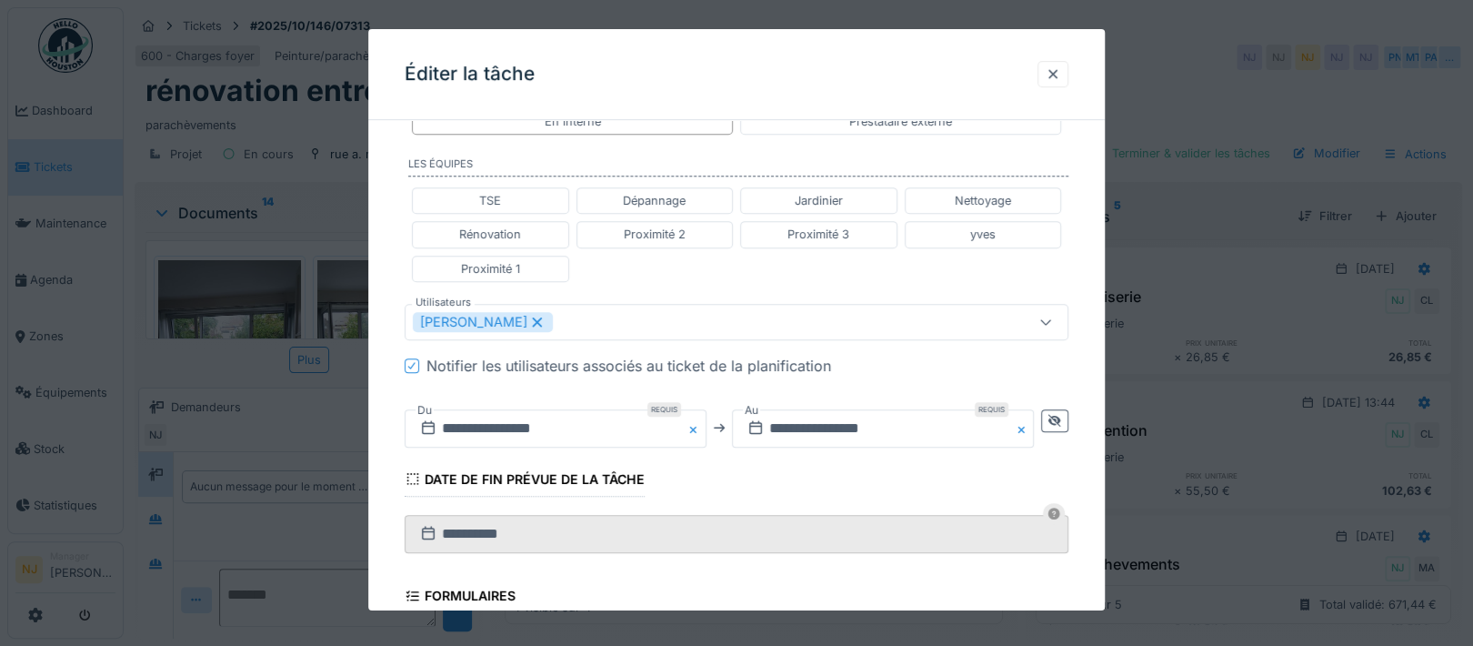
scroll to position [720, 0]
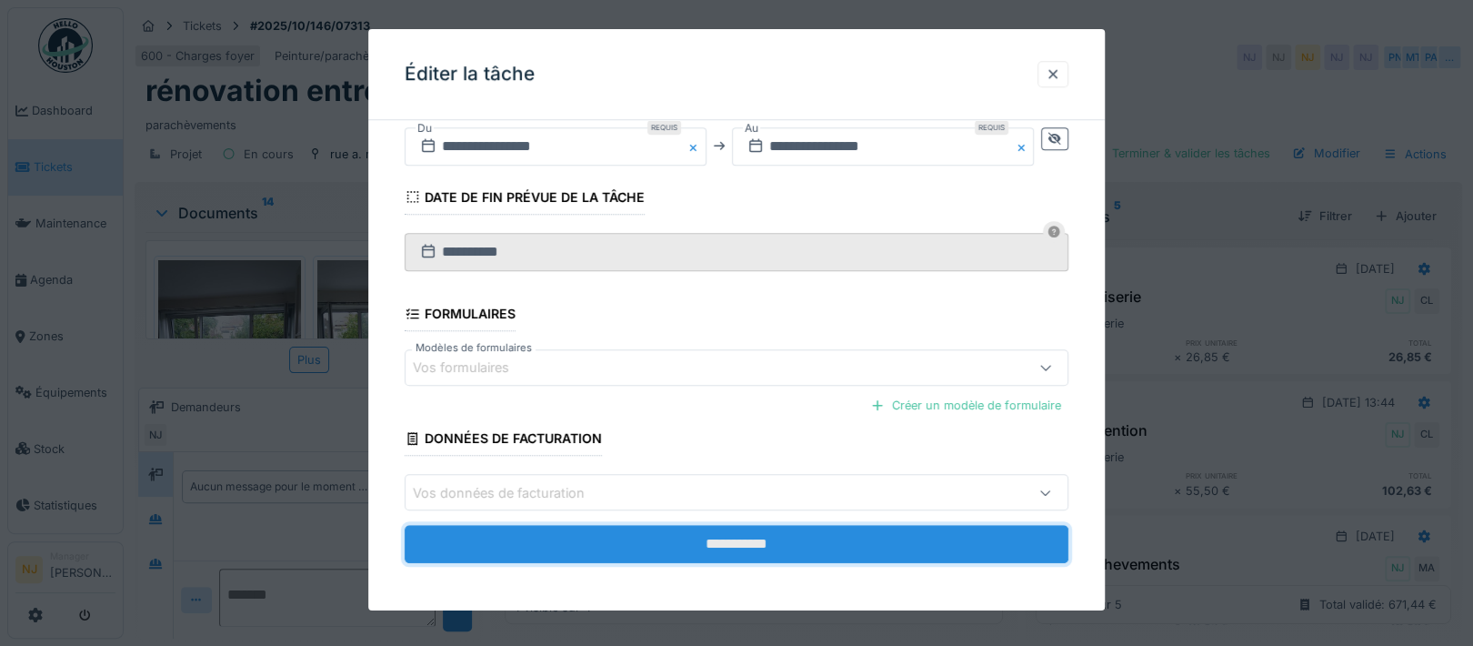
click at [709, 535] on input "**********" at bounding box center [737, 544] width 664 height 38
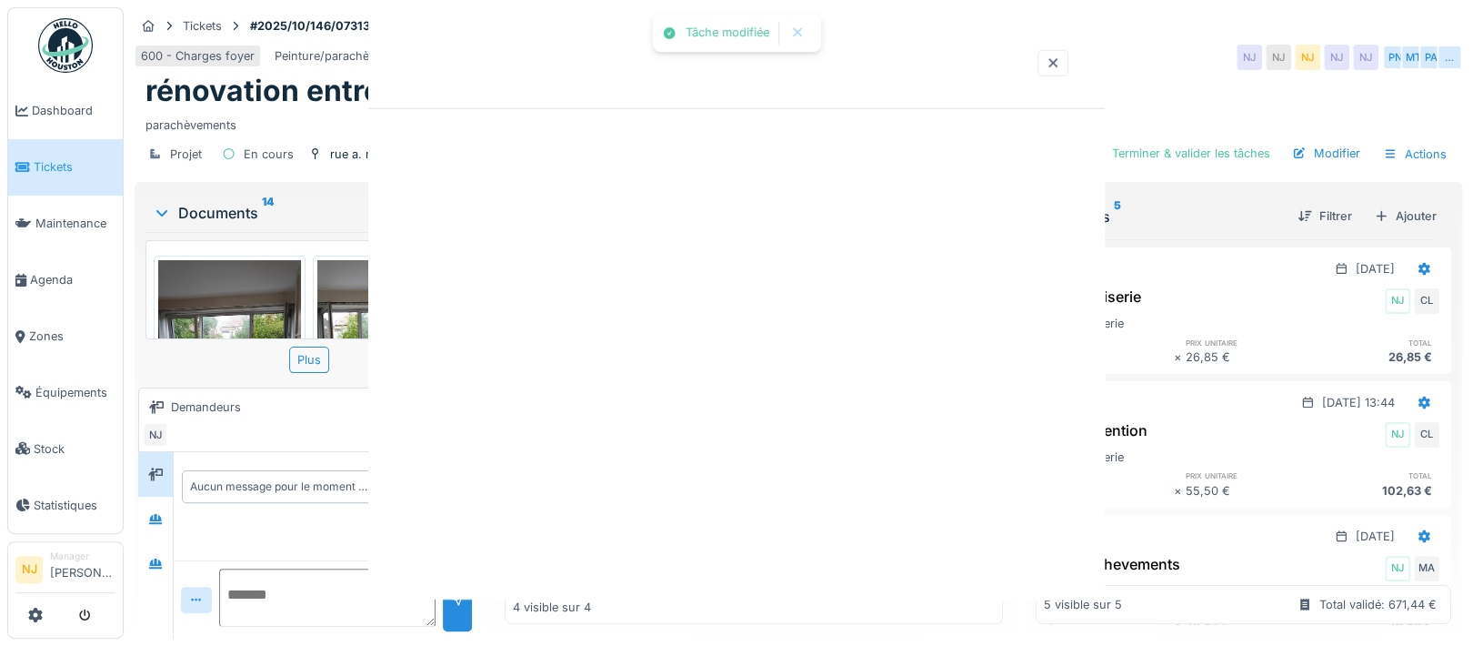
scroll to position [0, 0]
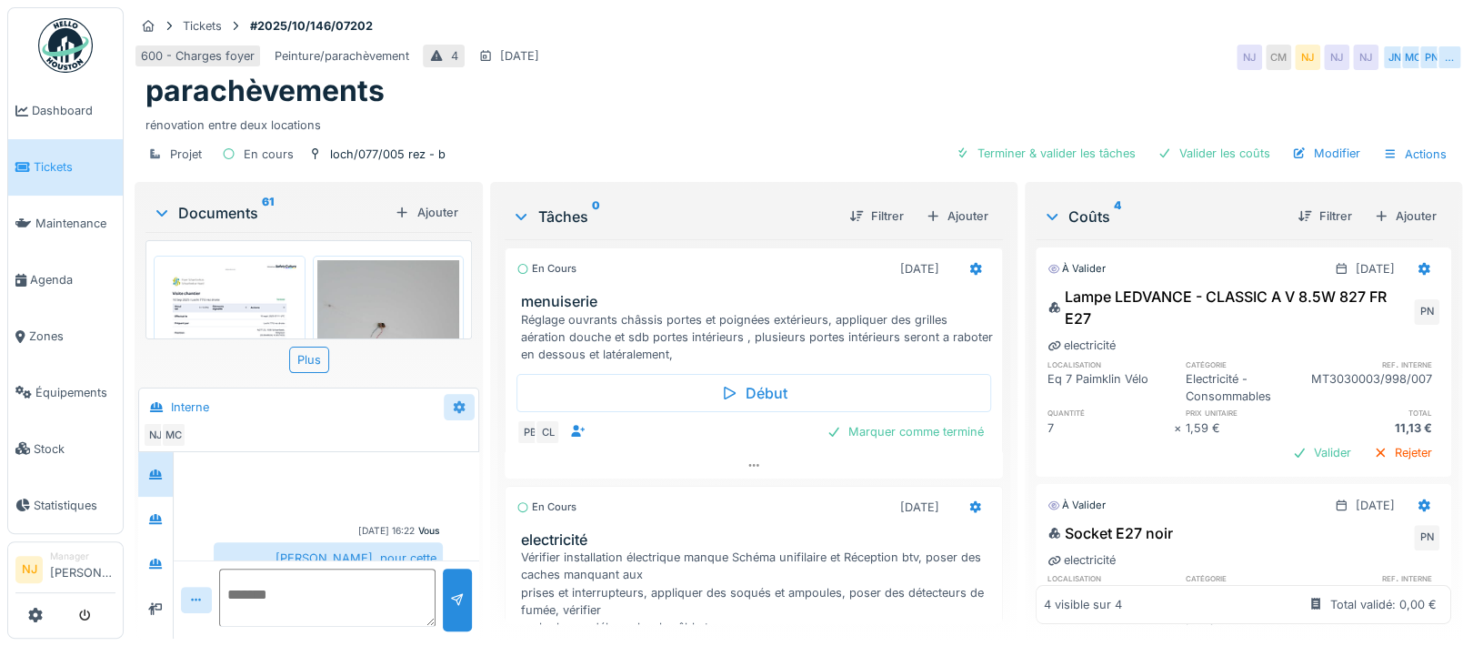
scroll to position [108, 0]
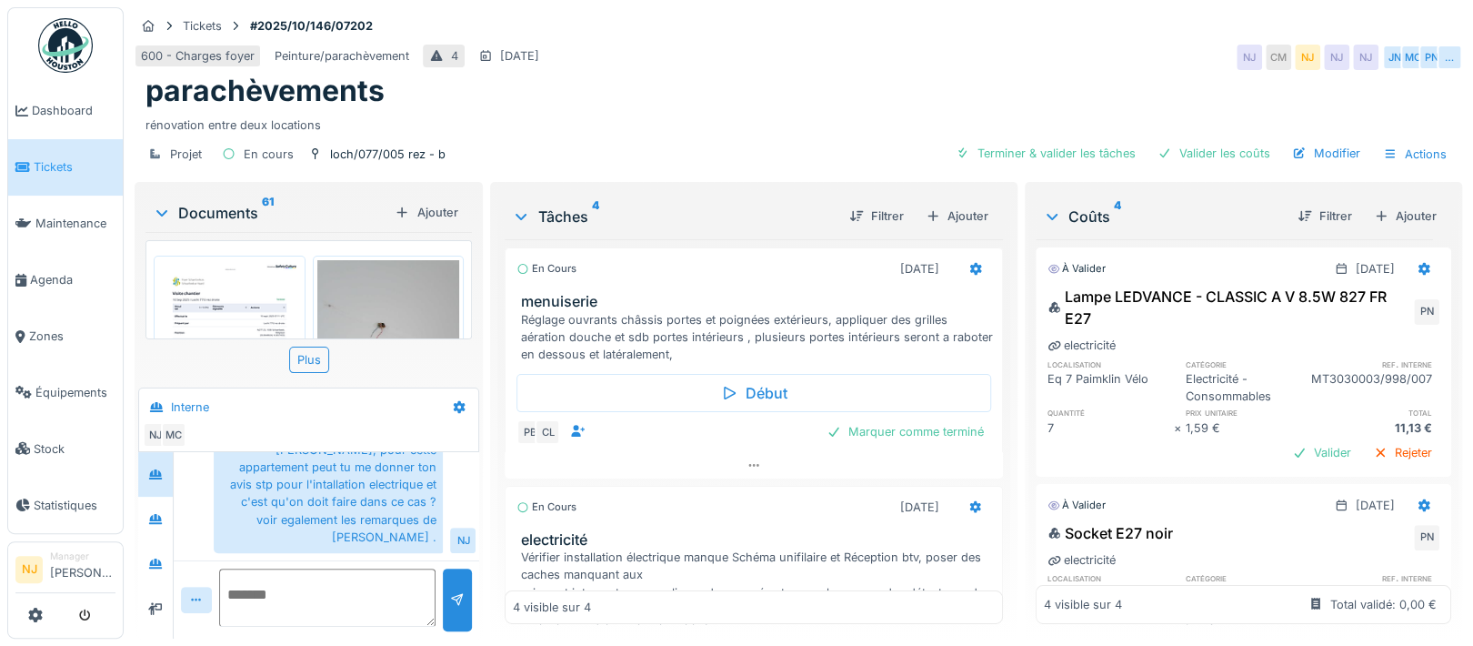
click at [248, 319] on img at bounding box center [229, 360] width 143 height 201
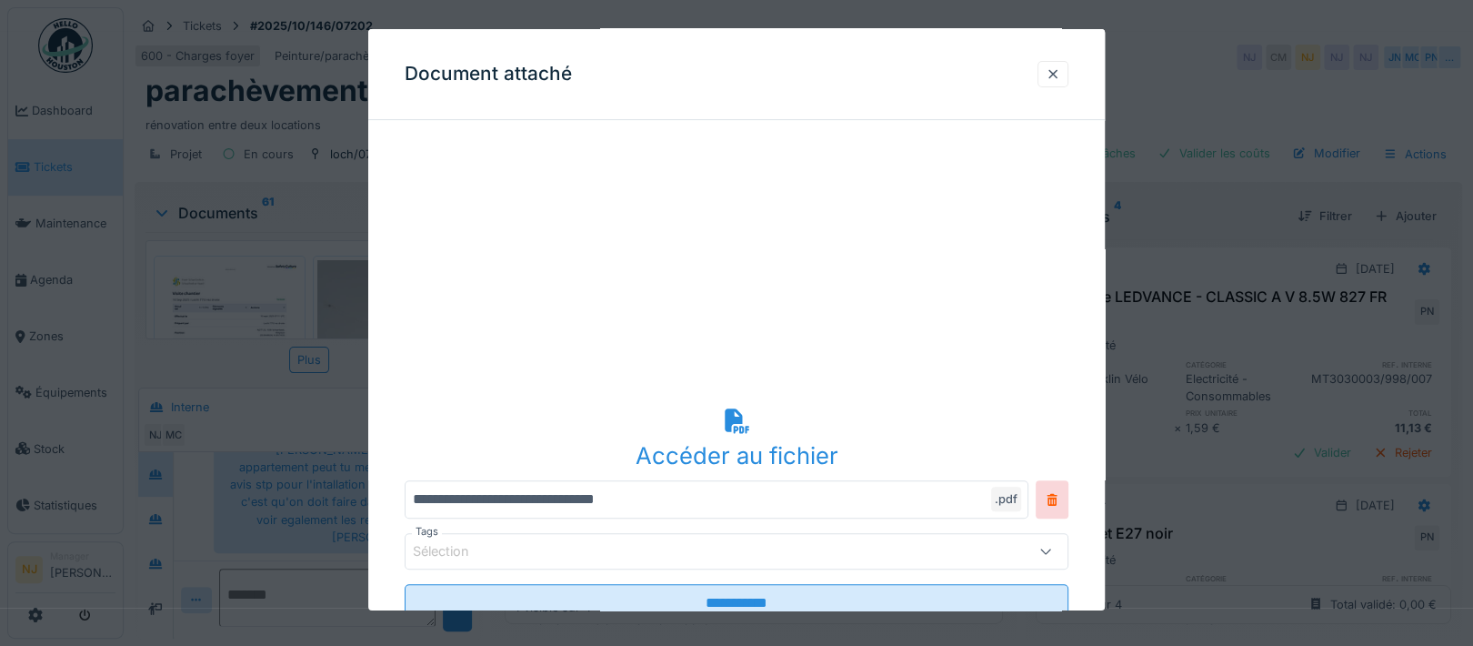
scroll to position [121, 0]
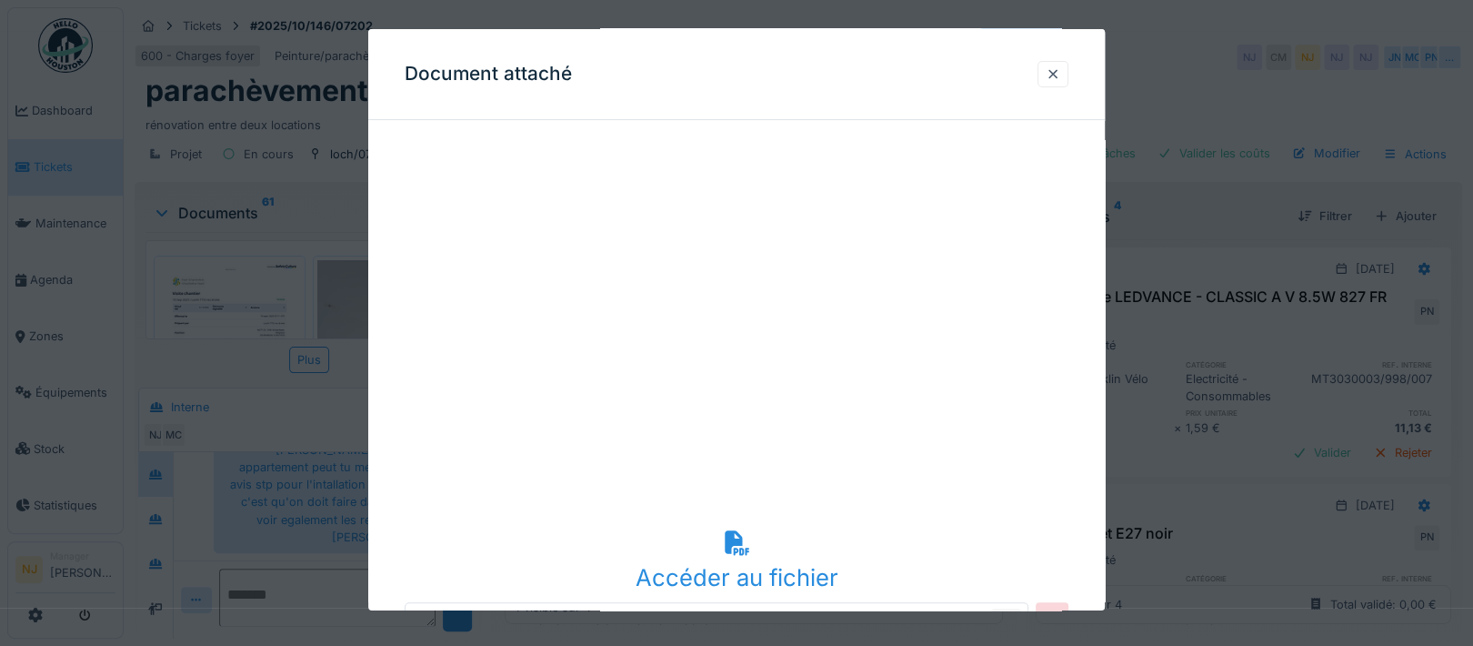
click at [1056, 75] on div at bounding box center [1053, 74] width 31 height 26
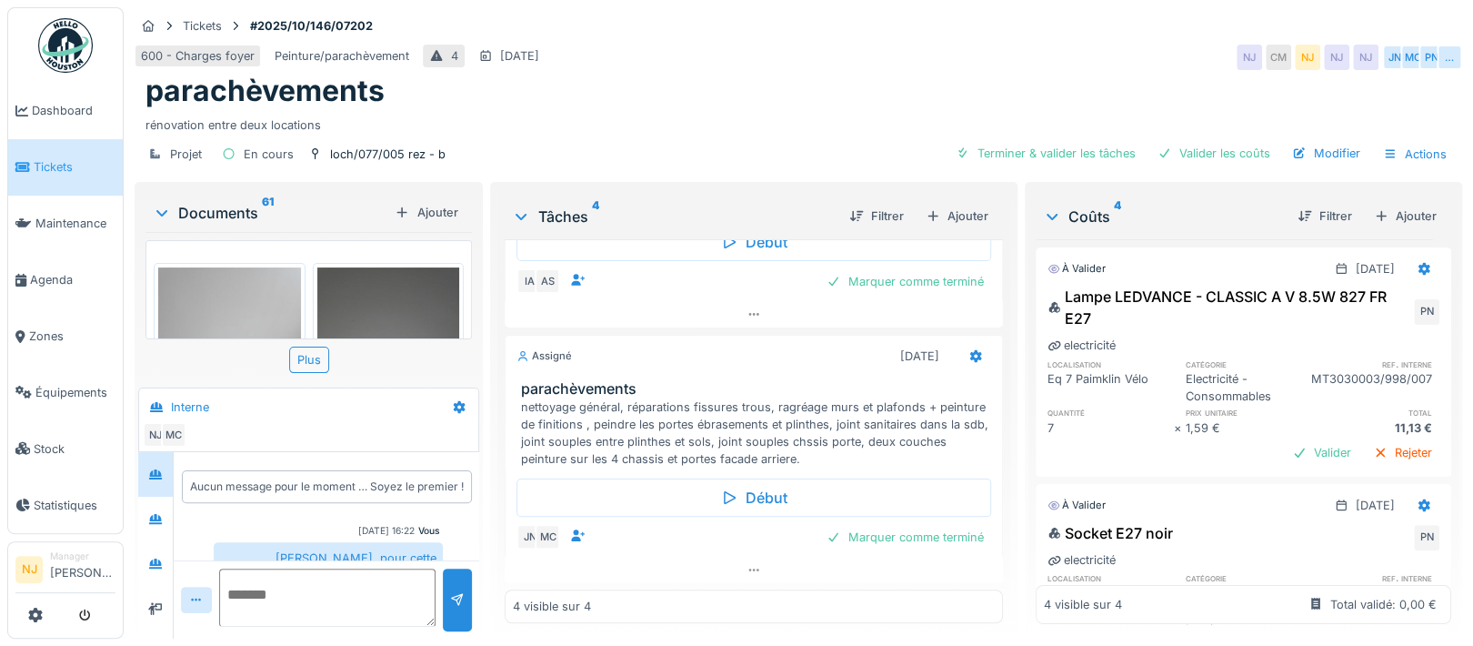
scroll to position [17, 0]
click at [163, 513] on icon at bounding box center [155, 519] width 15 height 12
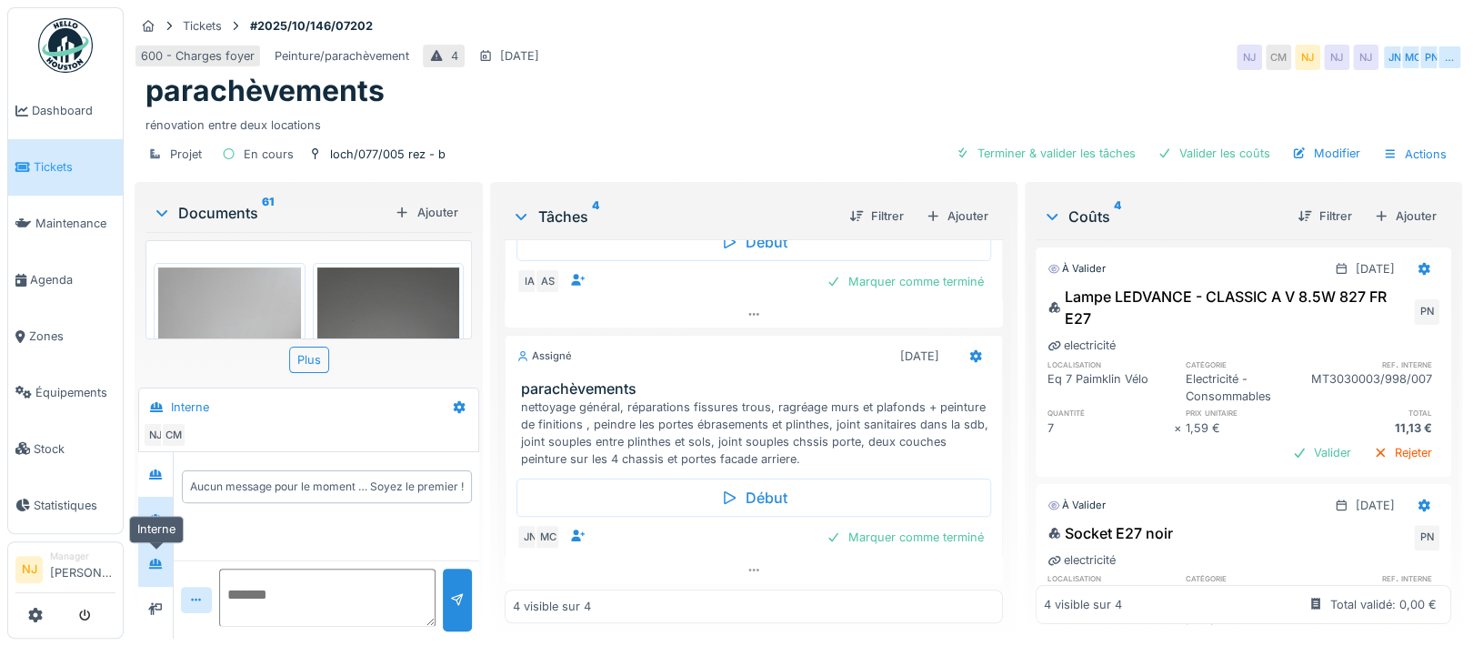
click at [156, 556] on div at bounding box center [155, 564] width 15 height 17
click at [161, 464] on div at bounding box center [155, 474] width 27 height 23
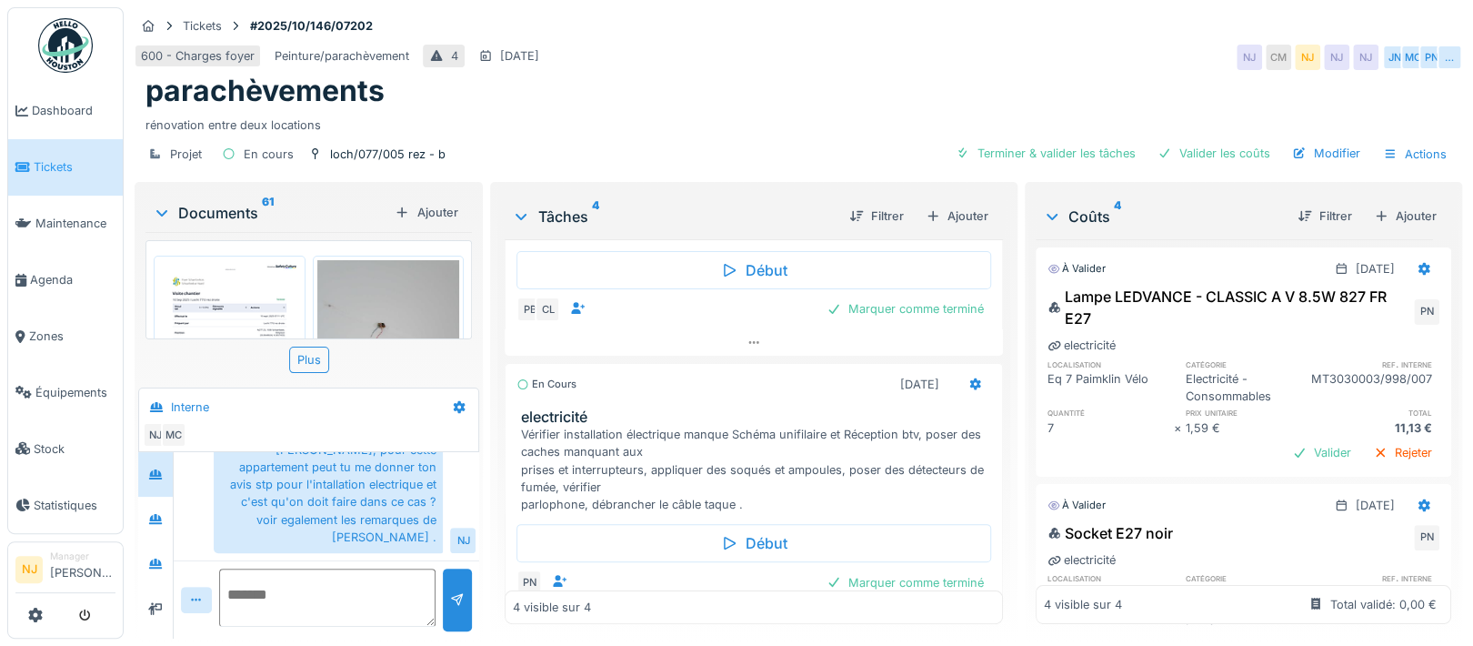
scroll to position [121, 0]
click at [215, 292] on img at bounding box center [229, 360] width 143 height 201
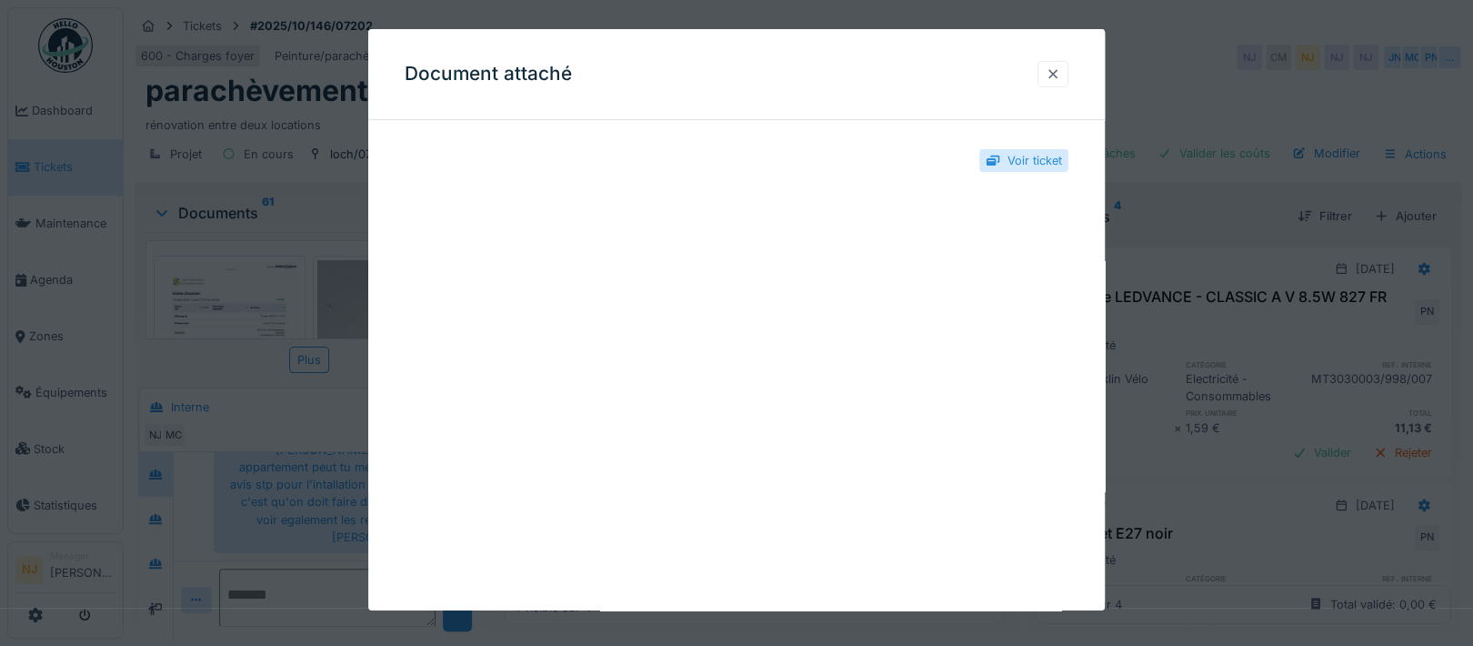
click at [1058, 72] on div at bounding box center [1053, 73] width 15 height 17
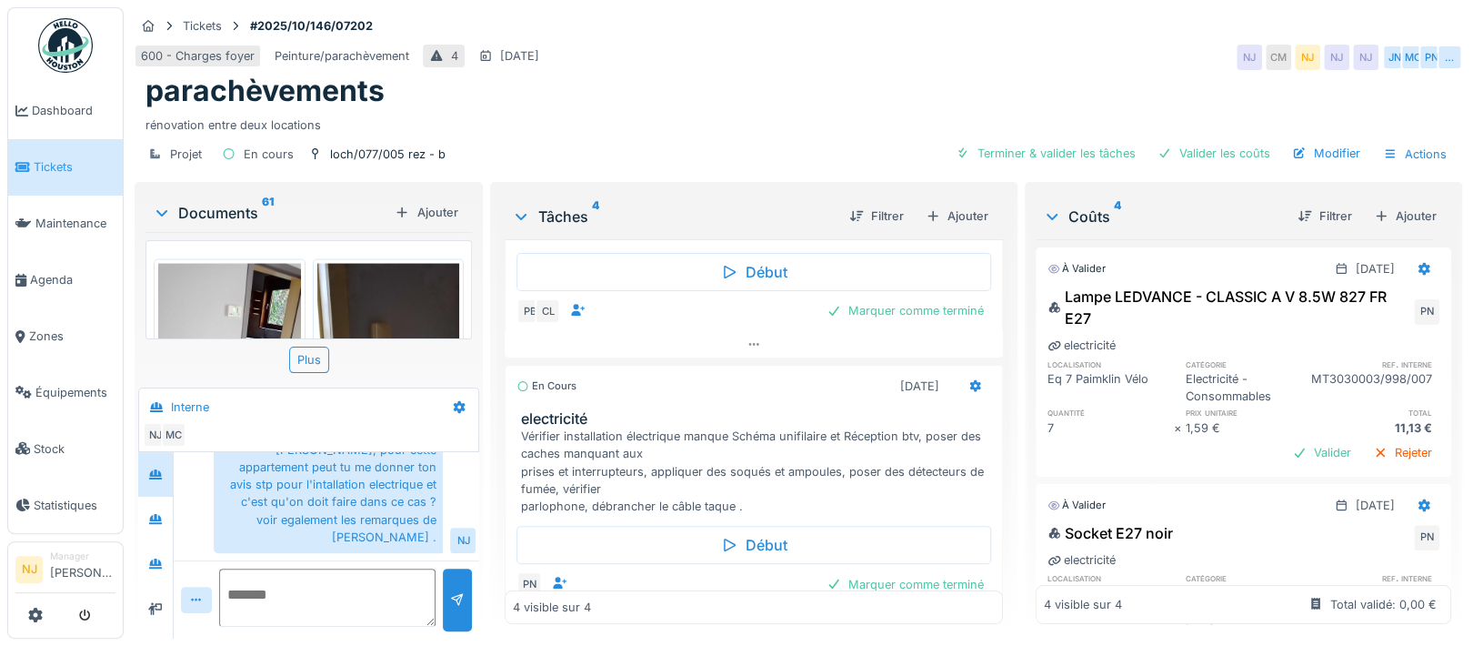
scroll to position [17, 0]
click at [153, 514] on icon at bounding box center [155, 519] width 13 height 10
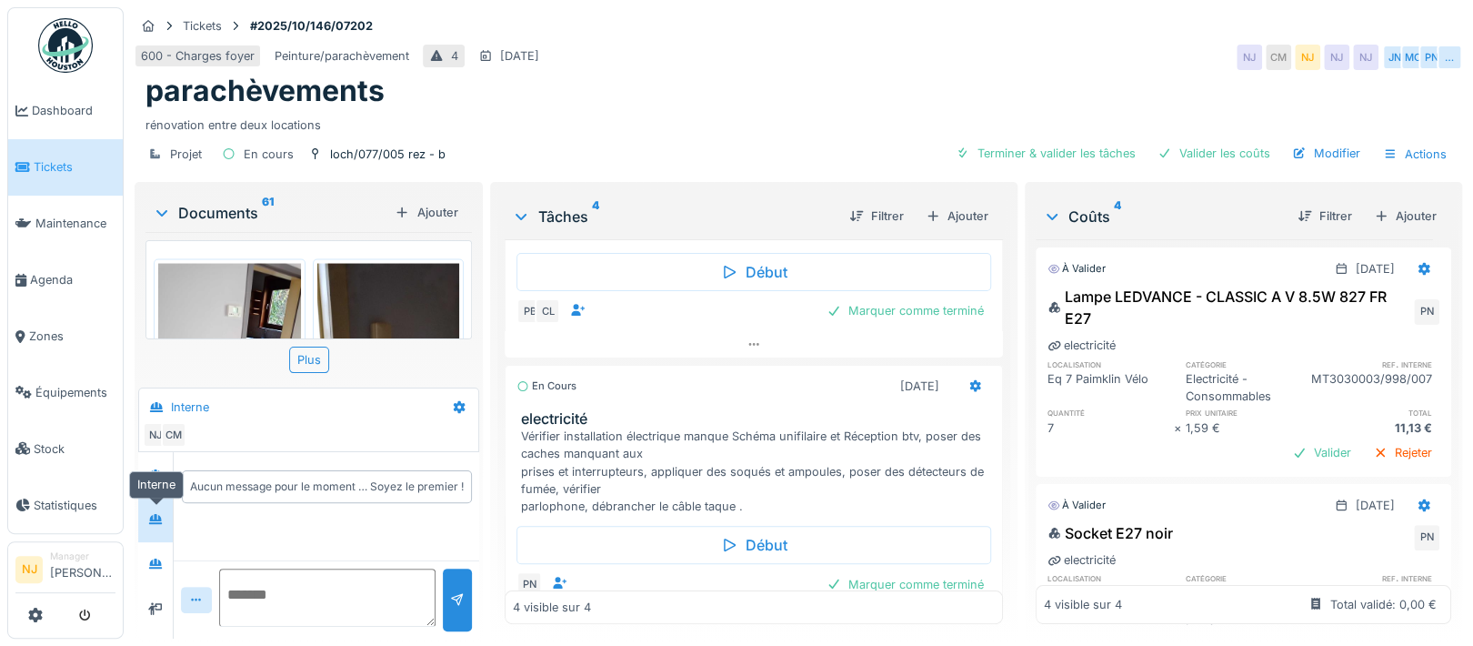
scroll to position [0, 0]
click at [158, 558] on icon at bounding box center [155, 563] width 13 height 10
click at [156, 603] on icon at bounding box center [155, 609] width 15 height 12
click at [161, 468] on icon at bounding box center [155, 474] width 15 height 12
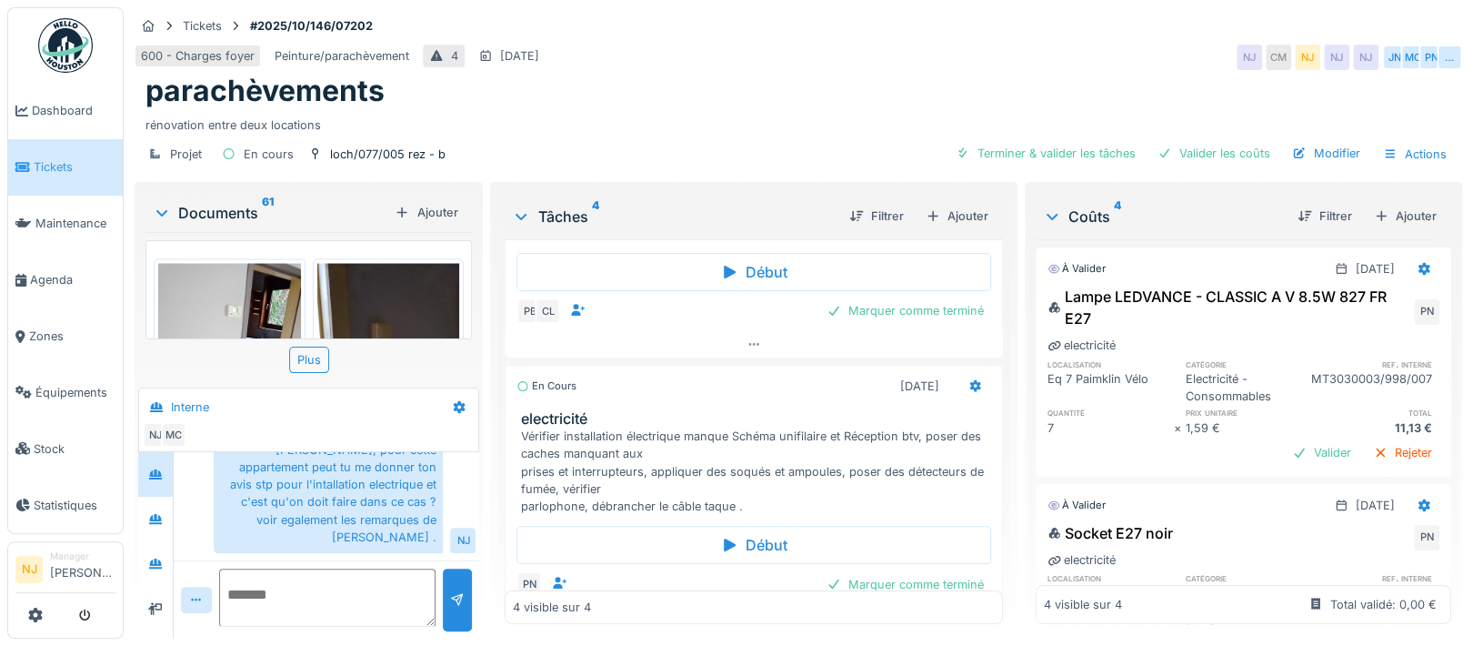
scroll to position [17, 0]
click at [150, 514] on icon at bounding box center [155, 519] width 13 height 10
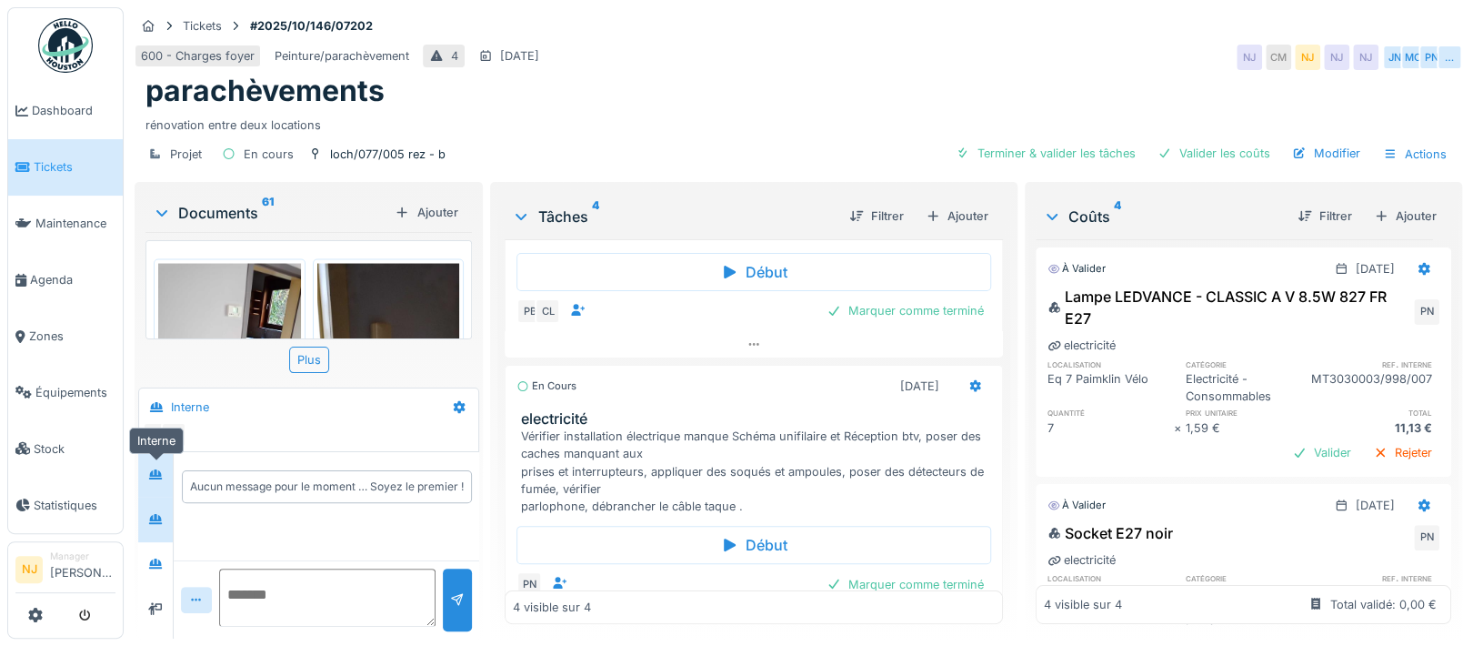
click at [152, 469] on icon at bounding box center [155, 474] width 13 height 10
